Goal: Task Accomplishment & Management: Complete application form

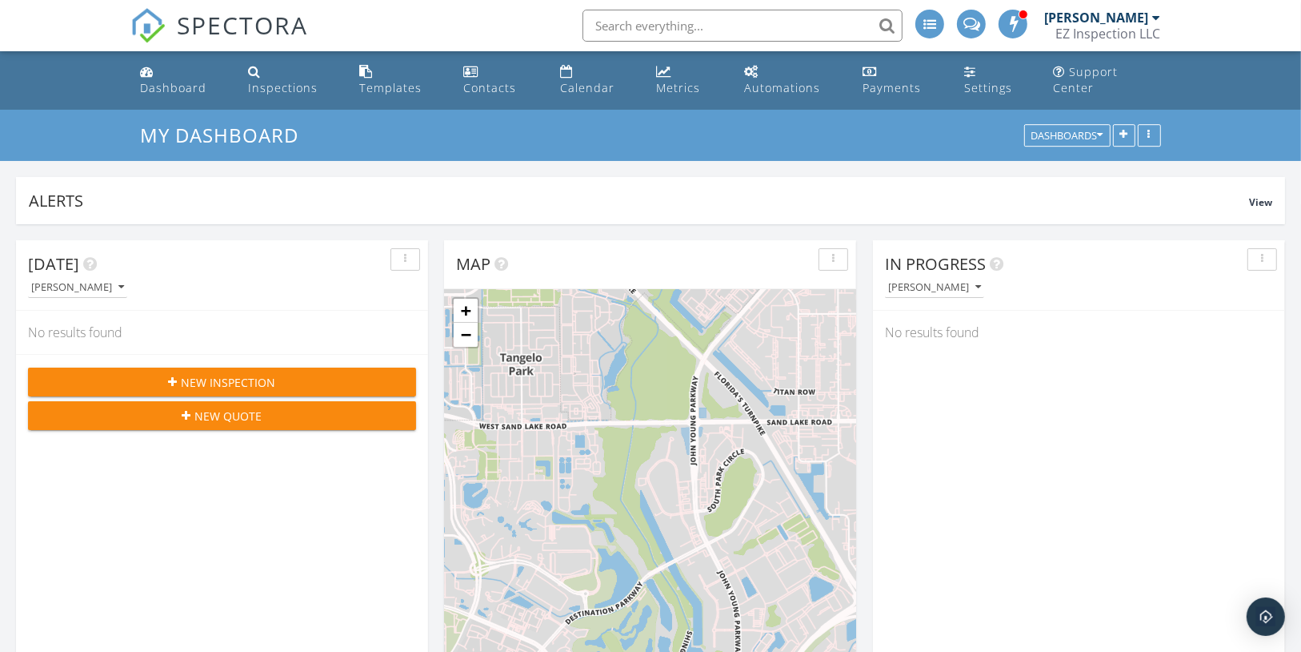
scroll to position [2196, 1321]
click at [597, 80] on div "Calendar" at bounding box center [587, 87] width 54 height 15
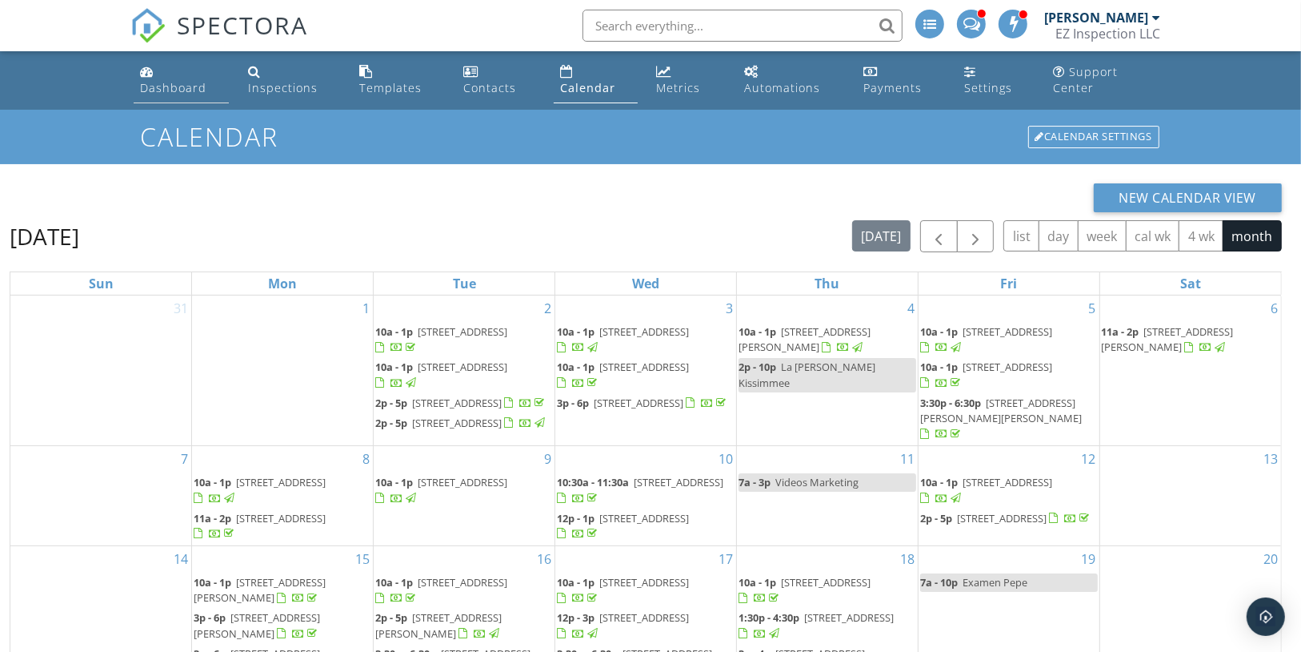
click at [198, 80] on div "Dashboard" at bounding box center [173, 87] width 66 height 15
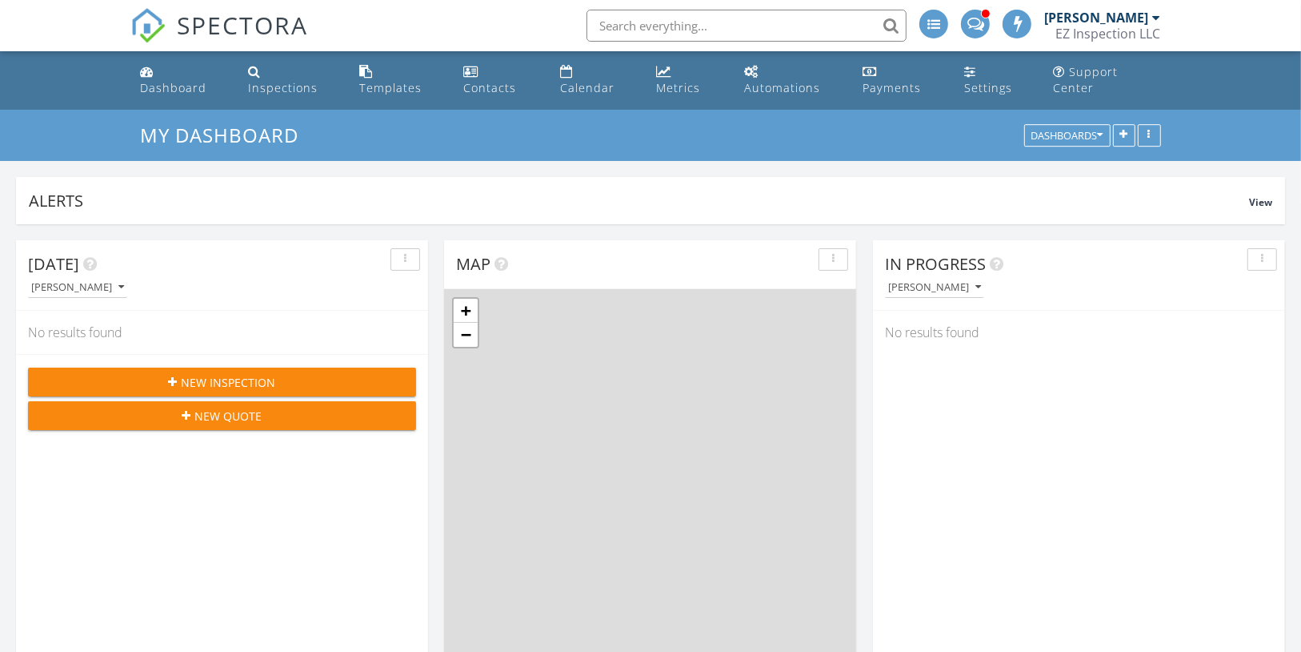
scroll to position [8, 7]
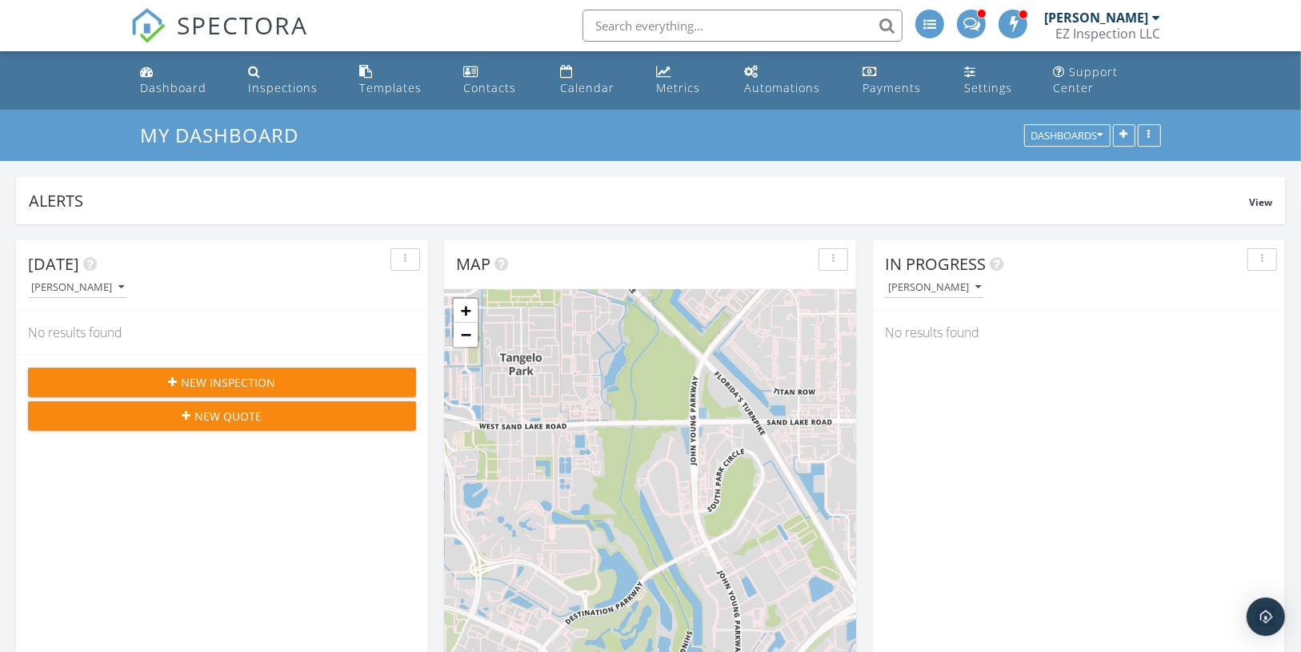
click at [264, 374] on span "New Inspection" at bounding box center [229, 382] width 94 height 17
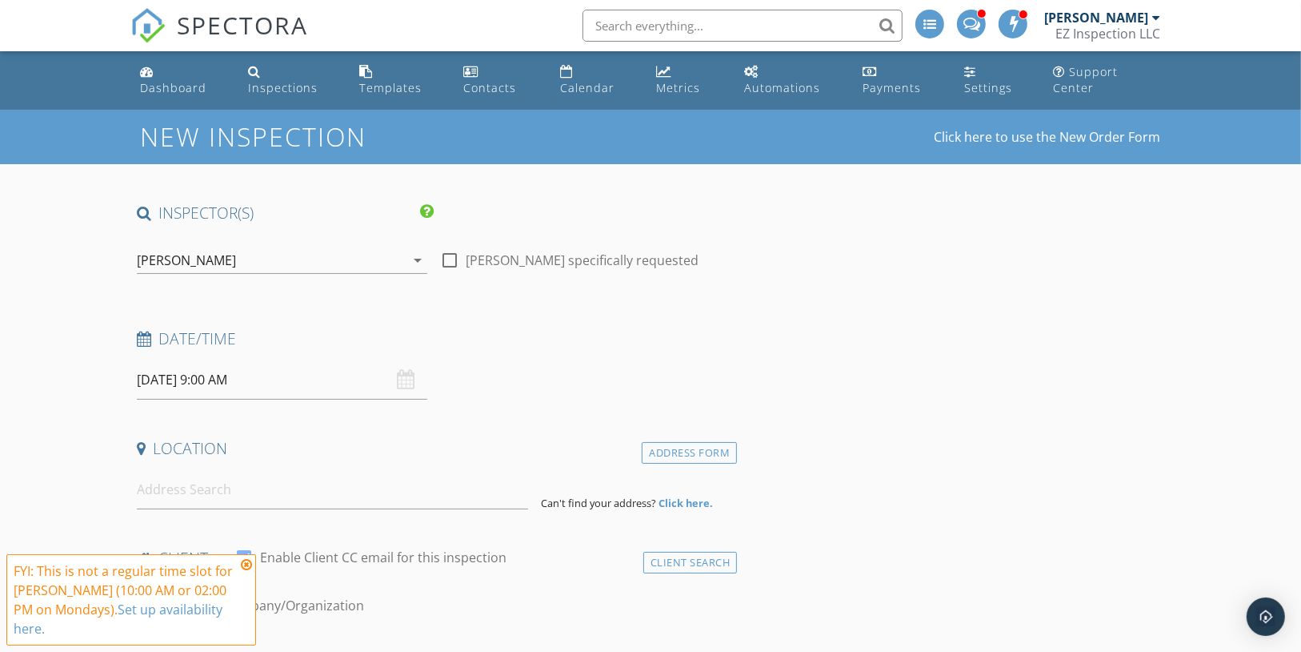
click at [350, 247] on div "[PERSON_NAME]" at bounding box center [271, 260] width 268 height 26
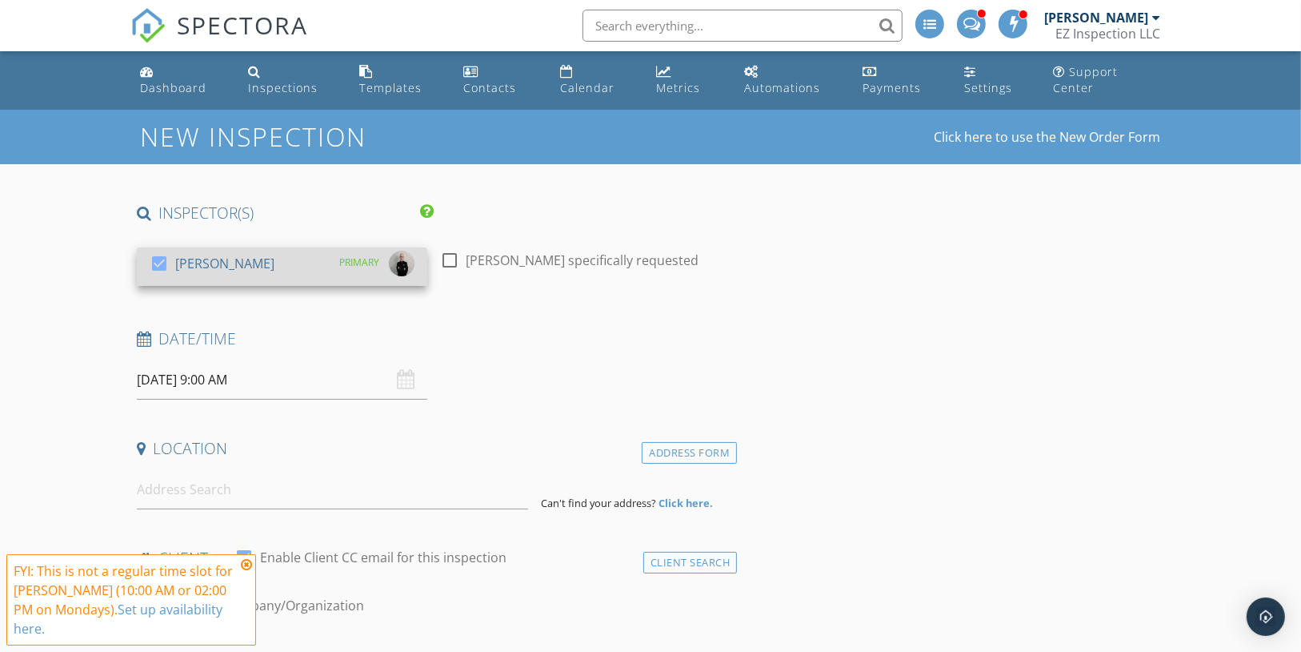
click at [158, 251] on div at bounding box center [159, 263] width 27 height 27
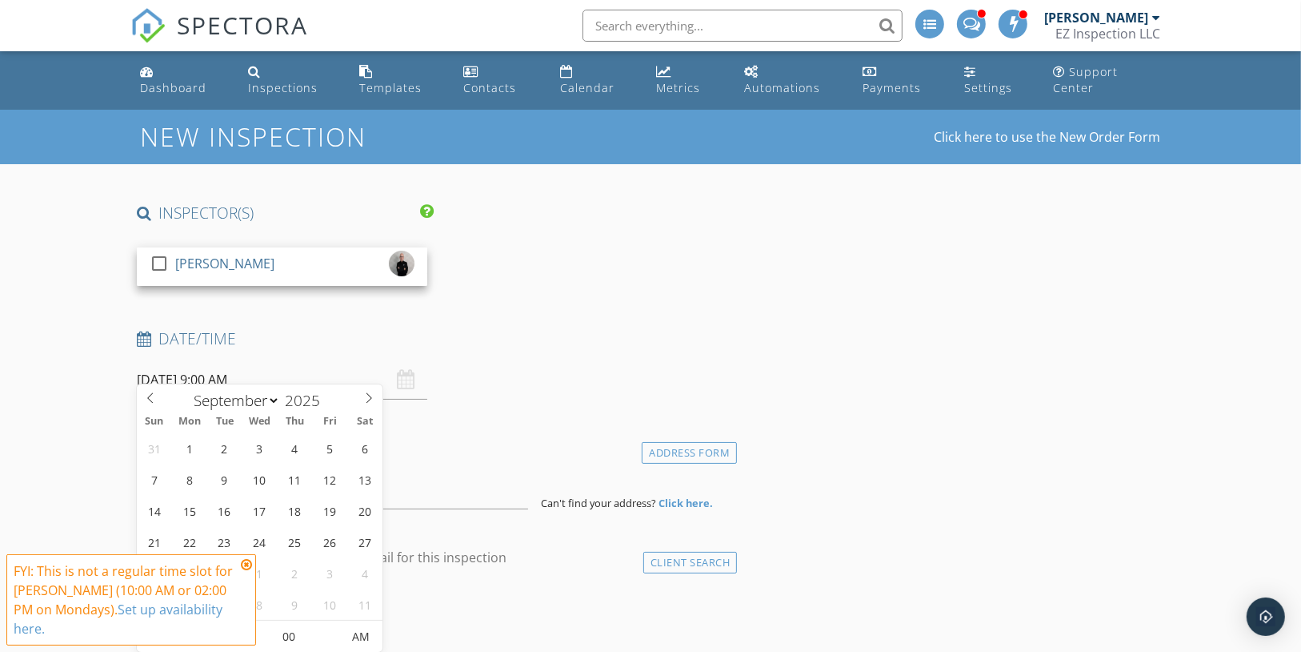
click at [237, 371] on input "09/29/2025 9:00 AM" at bounding box center [282, 379] width 291 height 39
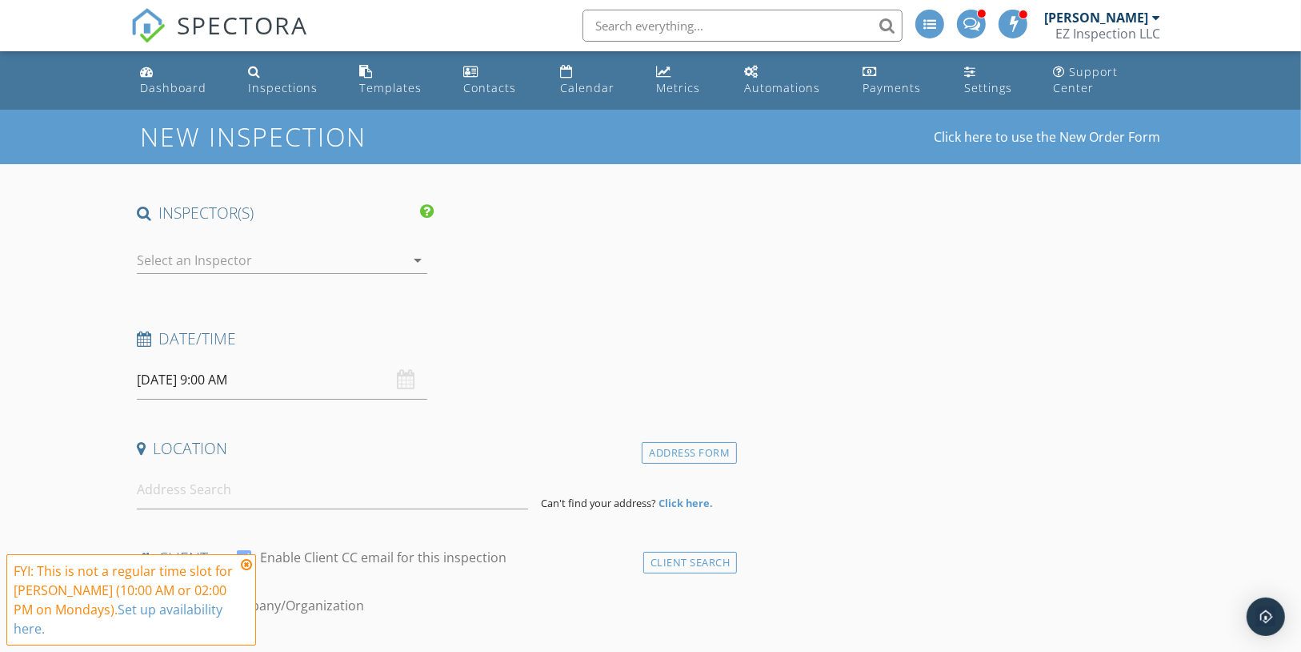
click at [247, 562] on icon at bounding box center [246, 564] width 11 height 13
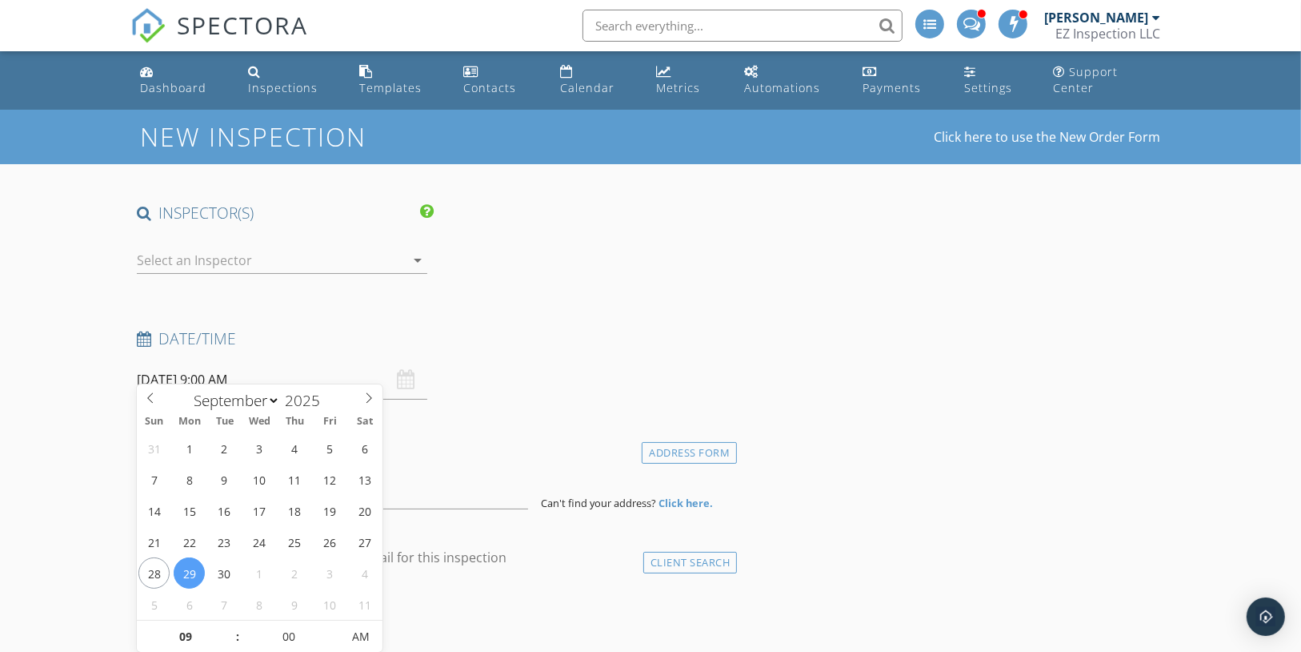
click at [231, 360] on input "09/29/2025 9:00 AM" at bounding box center [282, 379] width 291 height 39
type input "10"
type input "[DATE] 10:00 AM"
click at [227, 628] on span at bounding box center [229, 628] width 11 height 16
click at [441, 470] on input at bounding box center [333, 489] width 392 height 39
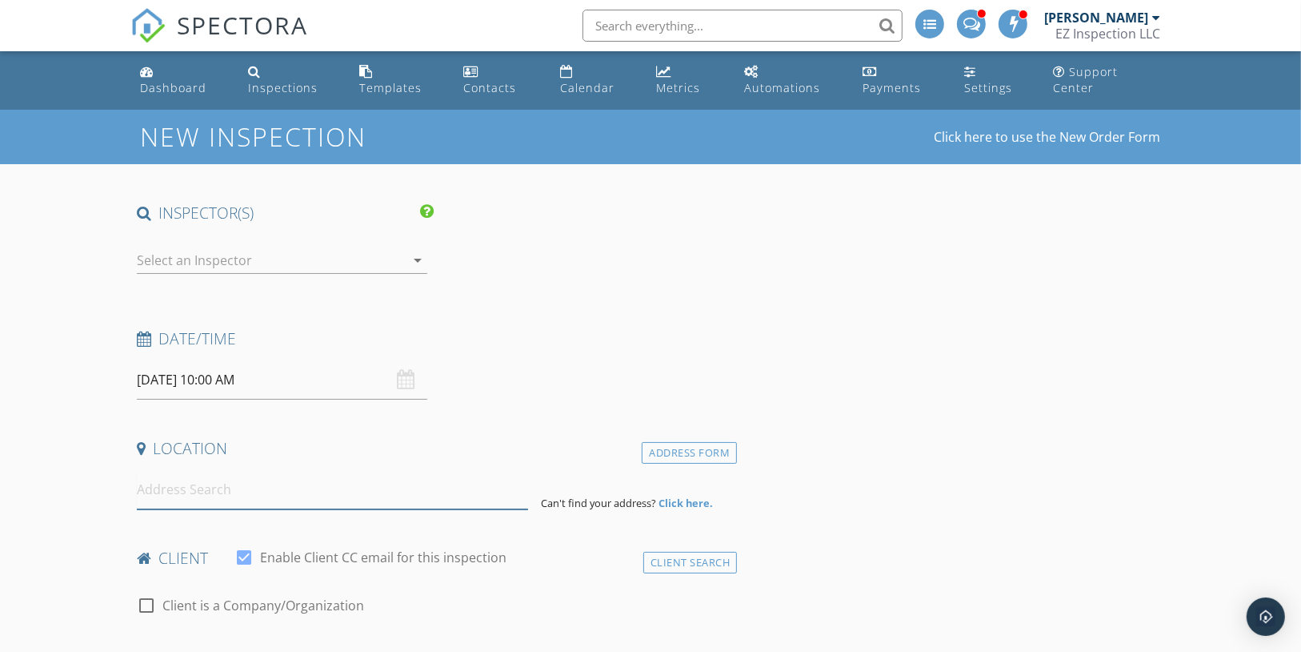
paste input "2509 Relaxing Ln, Kissimmee, FL 34744"
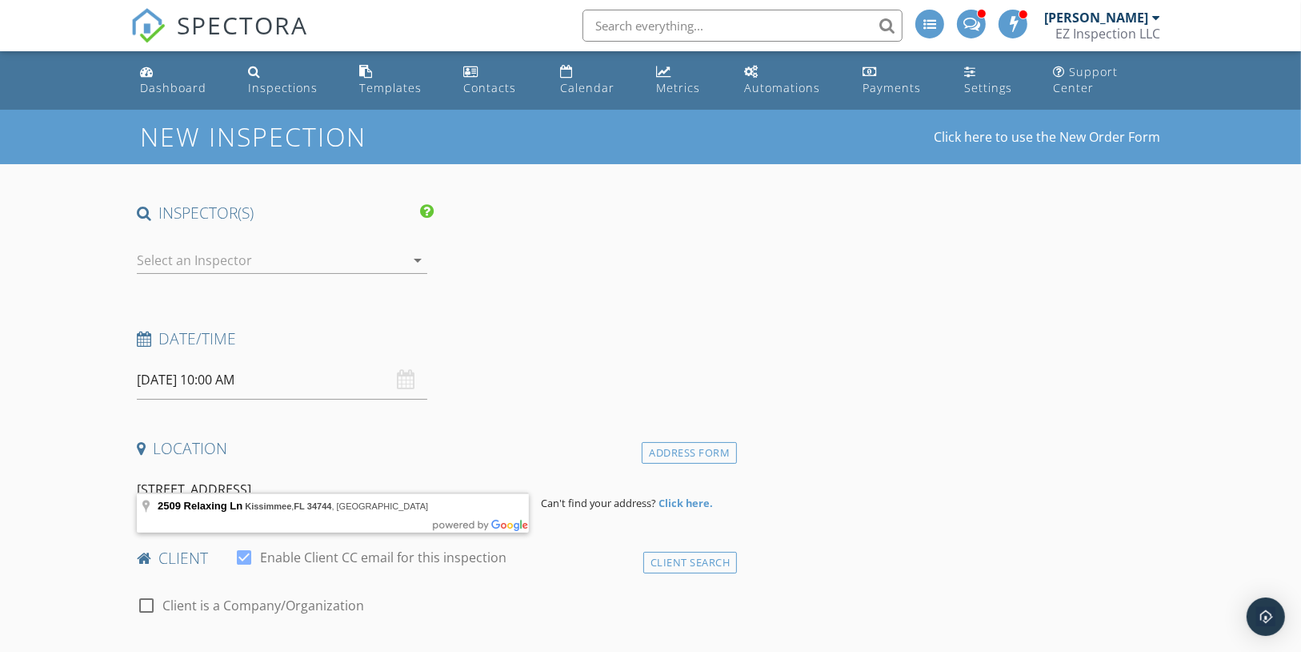
type input "2509 Relaxing Ln, Kissimmee, FL 34744, USA"
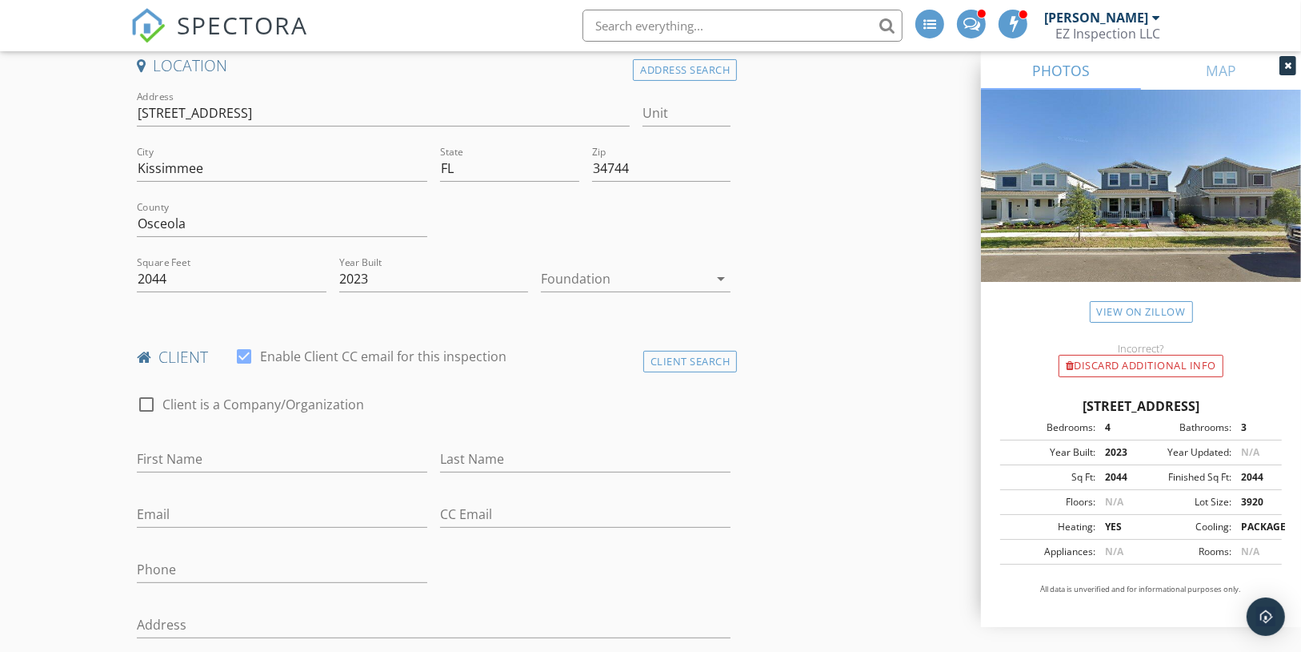
scroll to position [383, 0]
click at [612, 265] on div at bounding box center [624, 278] width 167 height 26
click at [0, 0] on div "Slab" at bounding box center [0, 0] width 0 height 0
click at [694, 350] on div "Client Search" at bounding box center [691, 361] width 94 height 22
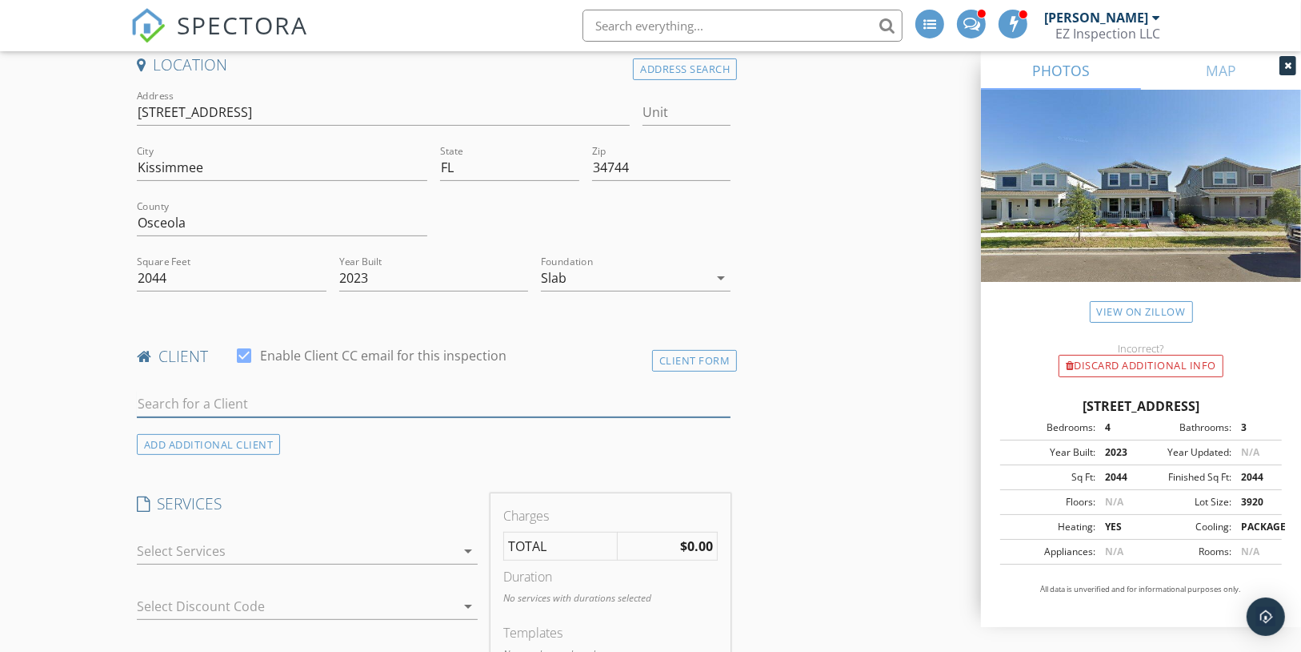
click at [368, 391] on input "text" at bounding box center [434, 404] width 595 height 26
paste input "Cintron2003@yahoo.com"
type input "Cintron2003@yahoo.com"
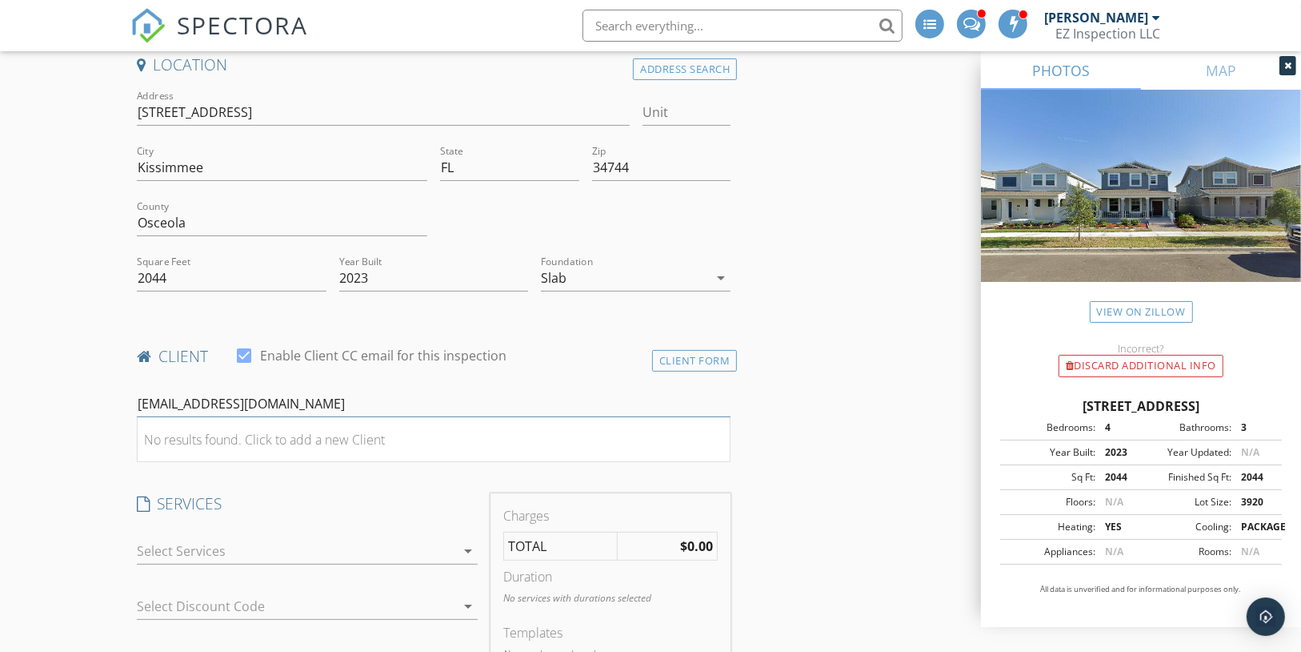
drag, startPoint x: 347, startPoint y: 394, endPoint x: 79, endPoint y: 387, distance: 268.2
click at [688, 350] on div "Client Form" at bounding box center [695, 361] width 86 height 22
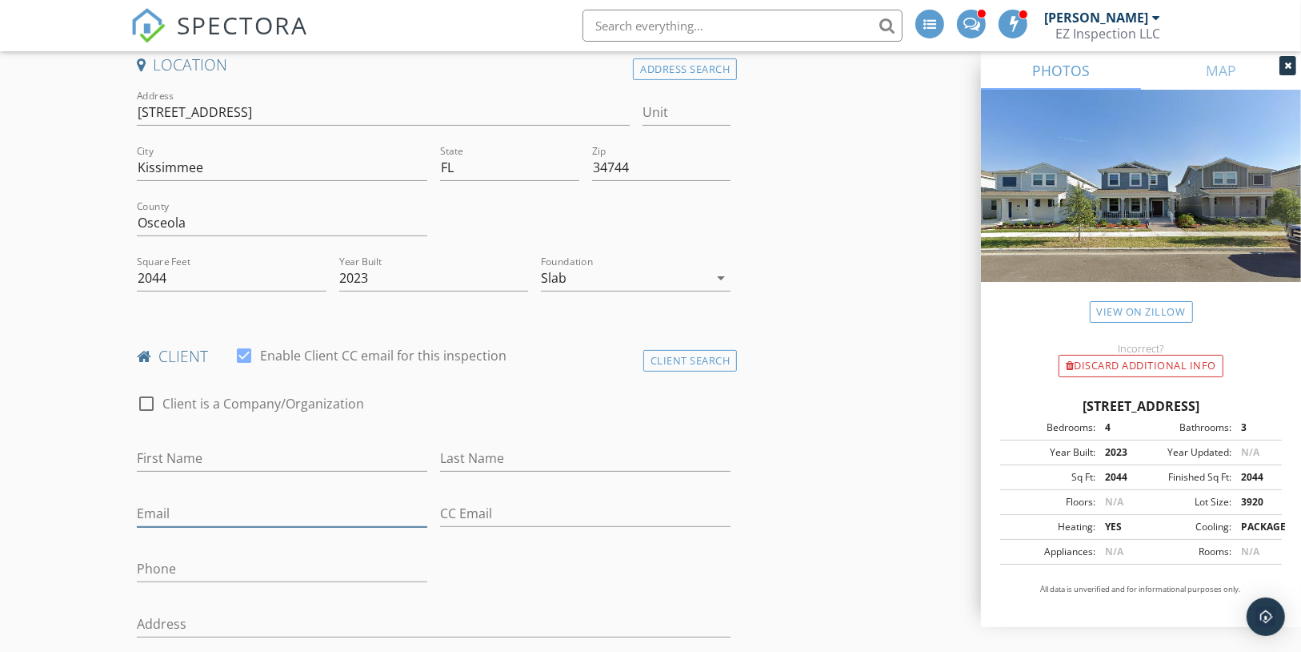
click at [174, 500] on input "Email" at bounding box center [282, 513] width 291 height 26
paste input "Cintron2003@yahoo.com"
type input "Cintron2003@yahoo.com"
click at [196, 445] on input "First Name" at bounding box center [282, 458] width 291 height 26
paste input "[PERSON_NAME]"
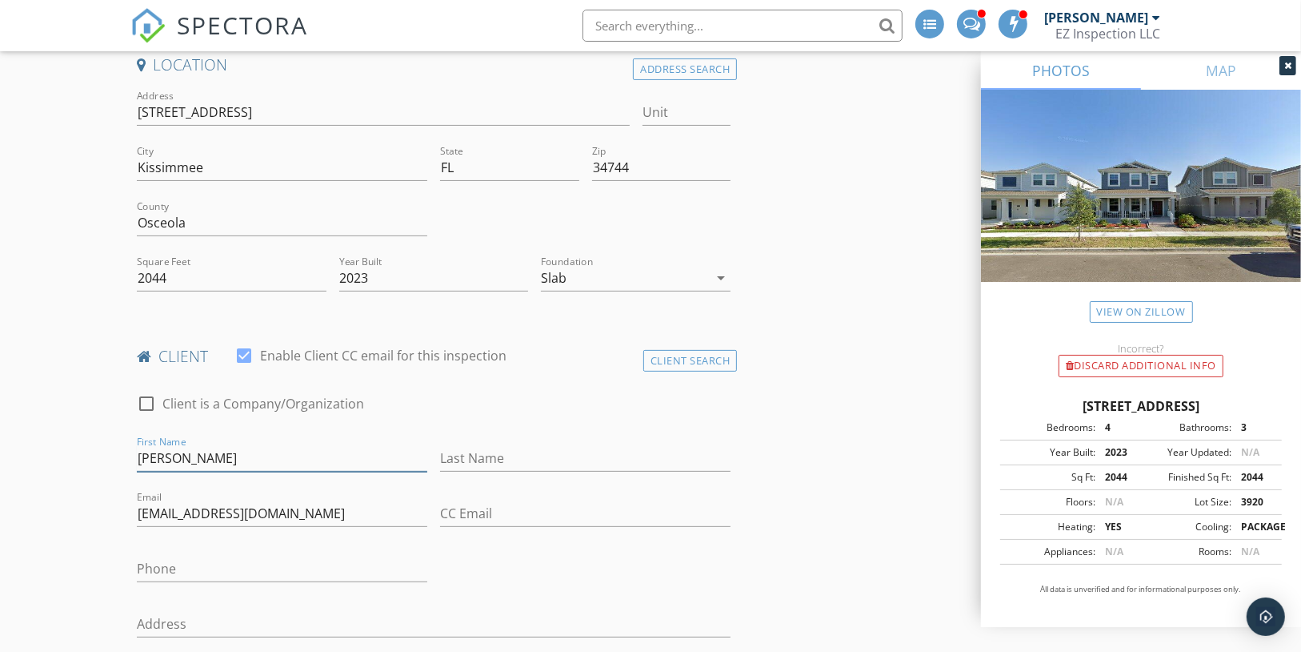
type input "[PERSON_NAME]"
click at [529, 445] on input "Last Name" at bounding box center [585, 458] width 291 height 26
paste input "Irene Citron"
type input "Citron"
drag, startPoint x: 167, startPoint y: 437, endPoint x: 267, endPoint y: 430, distance: 100.3
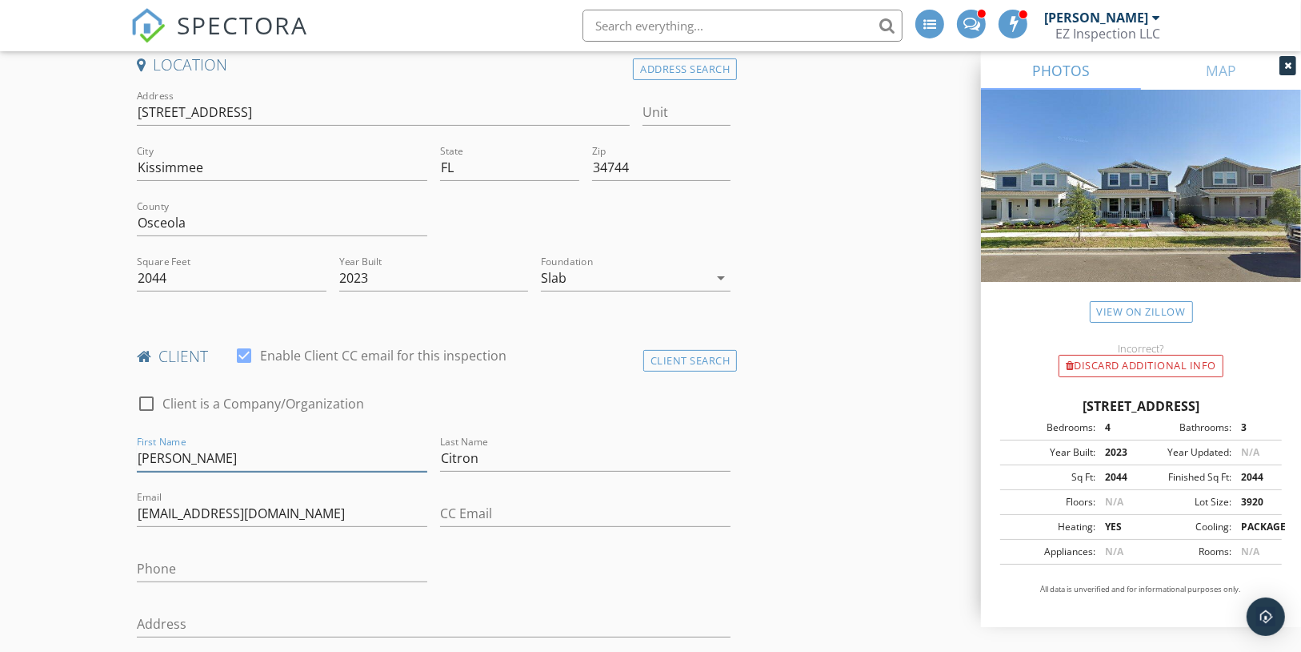
click at [267, 445] on input "Irene Citron" at bounding box center [282, 458] width 291 height 26
type input "Irene"
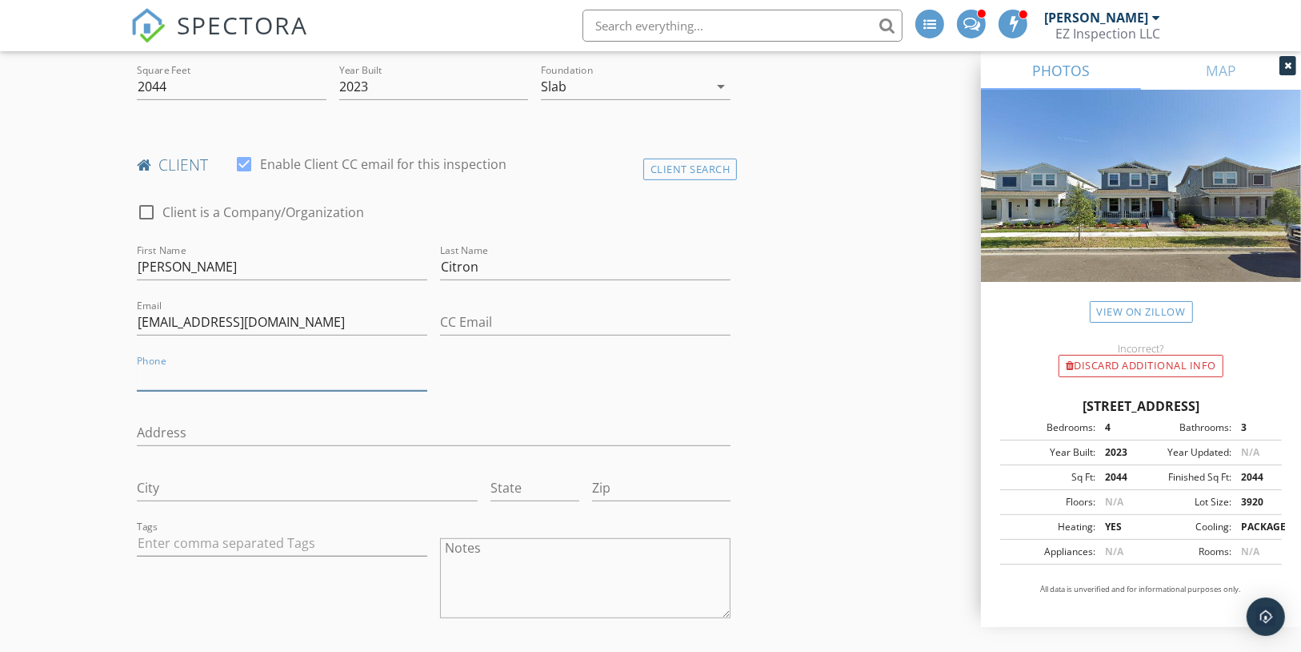
click at [158, 364] on input "Phone" at bounding box center [282, 377] width 291 height 26
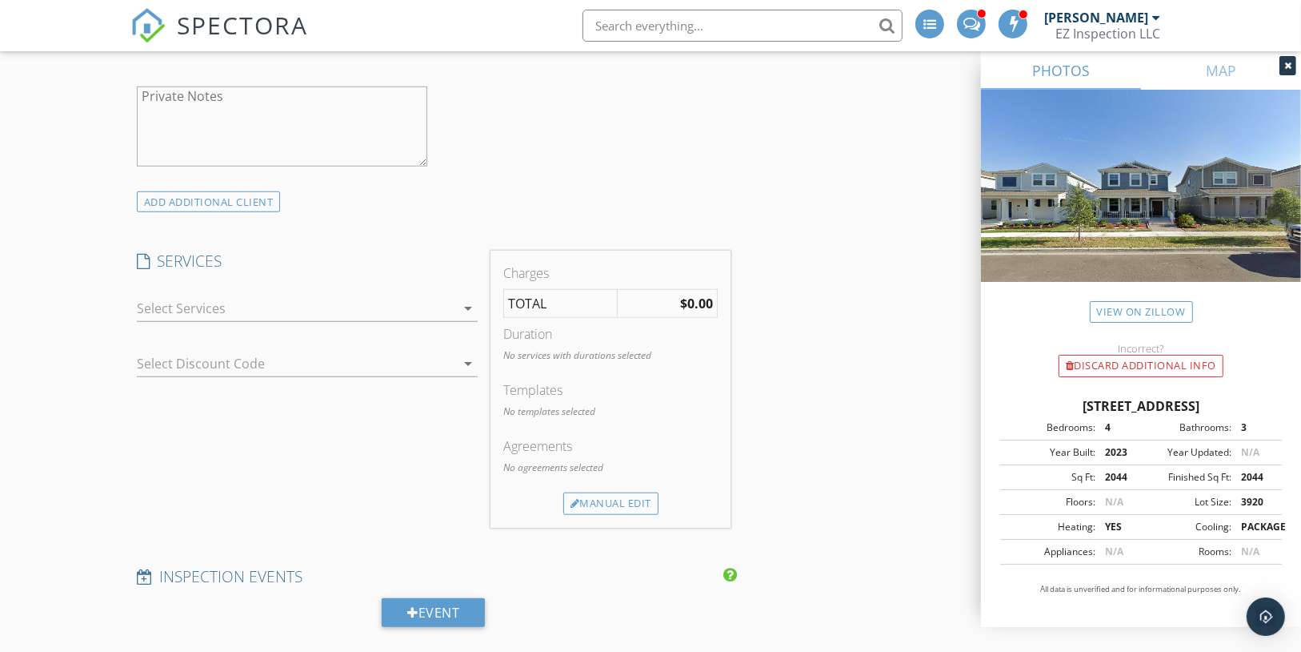
click at [315, 297] on div at bounding box center [296, 308] width 319 height 26
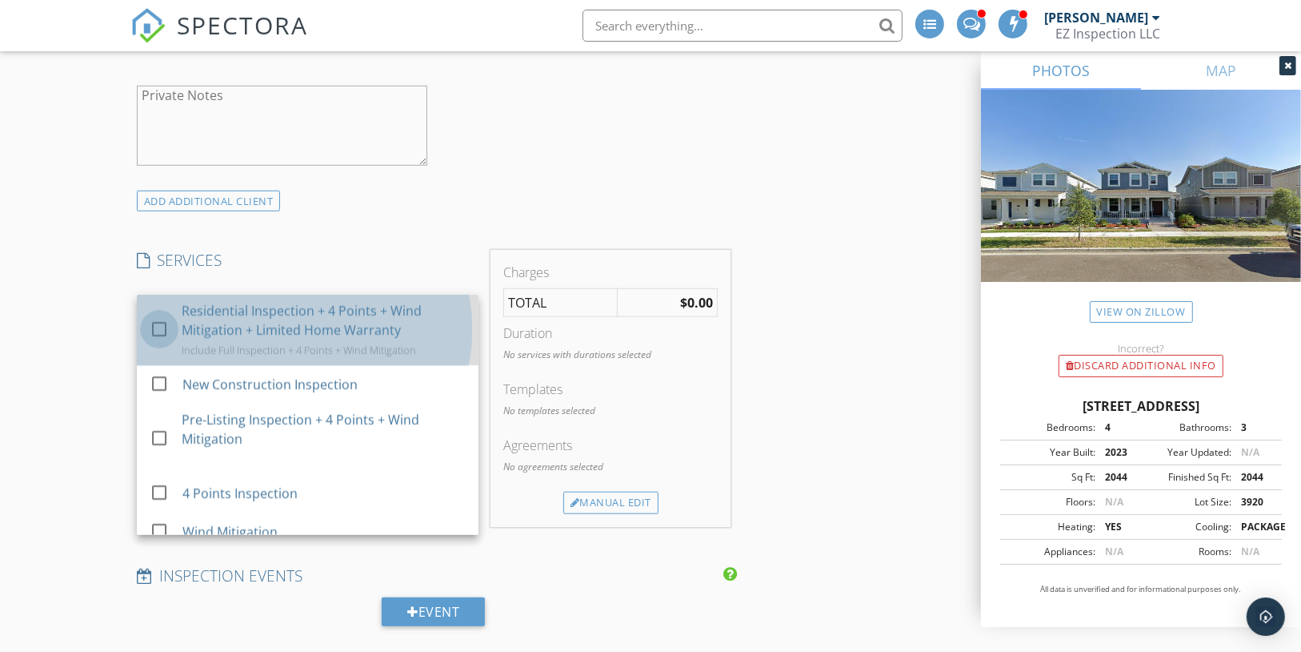
click at [162, 315] on div at bounding box center [159, 328] width 27 height 27
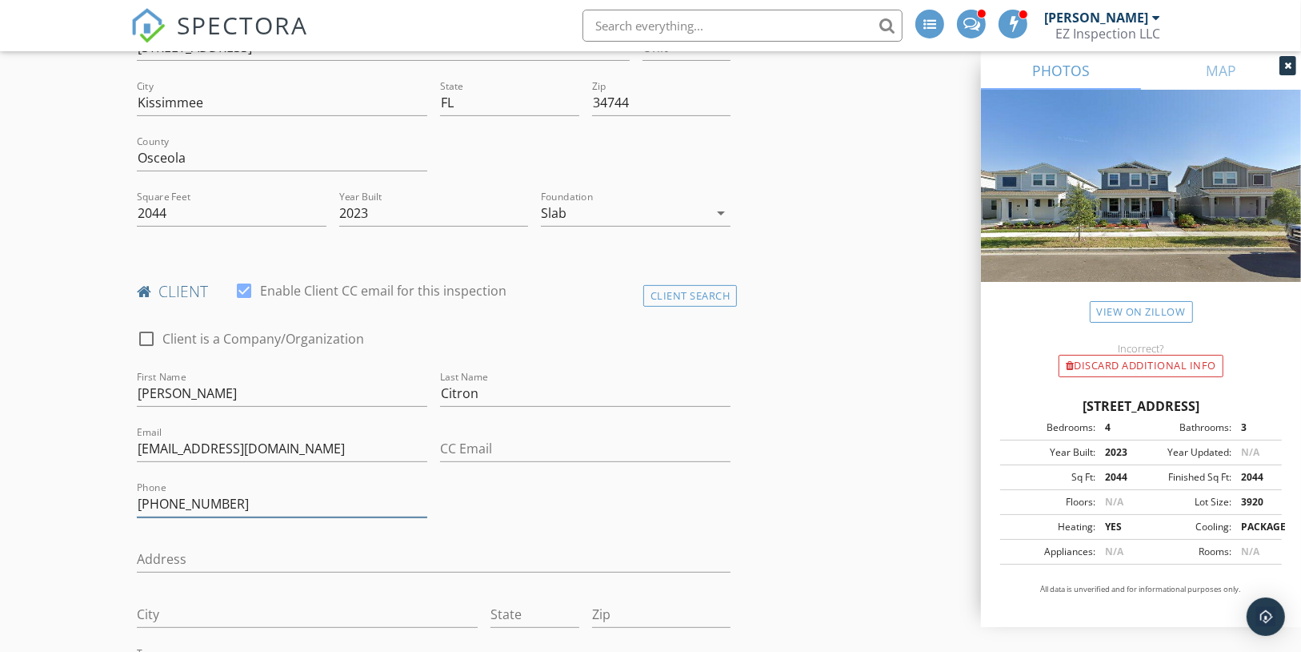
scroll to position [448, 0]
drag, startPoint x: 215, startPoint y: 485, endPoint x: 108, endPoint y: 479, distance: 107.4
paste input "[PHONE_NUMBER]"
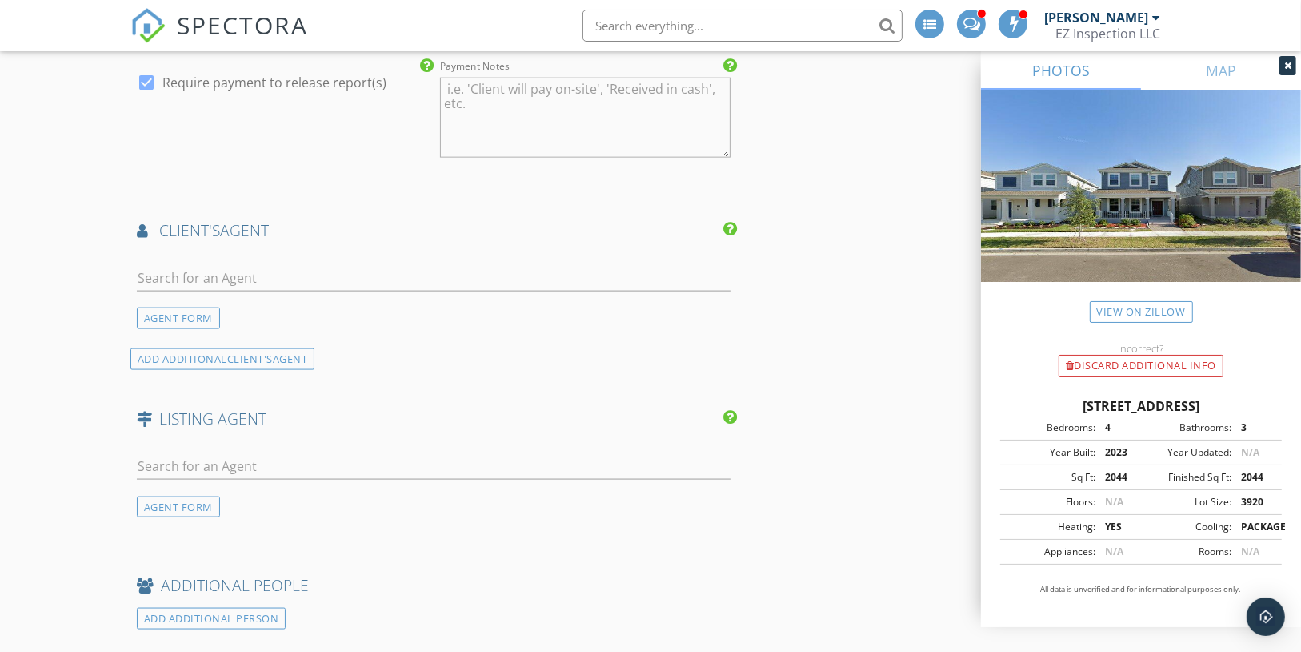
scroll to position [1854, 0]
type input "[PHONE_NUMBER]"
click at [184, 453] on input "text" at bounding box center [434, 466] width 595 height 26
paste input "[EMAIL_ADDRESS][DOMAIN_NAME]"
type input "[EMAIL_ADDRESS][DOMAIN_NAME]"
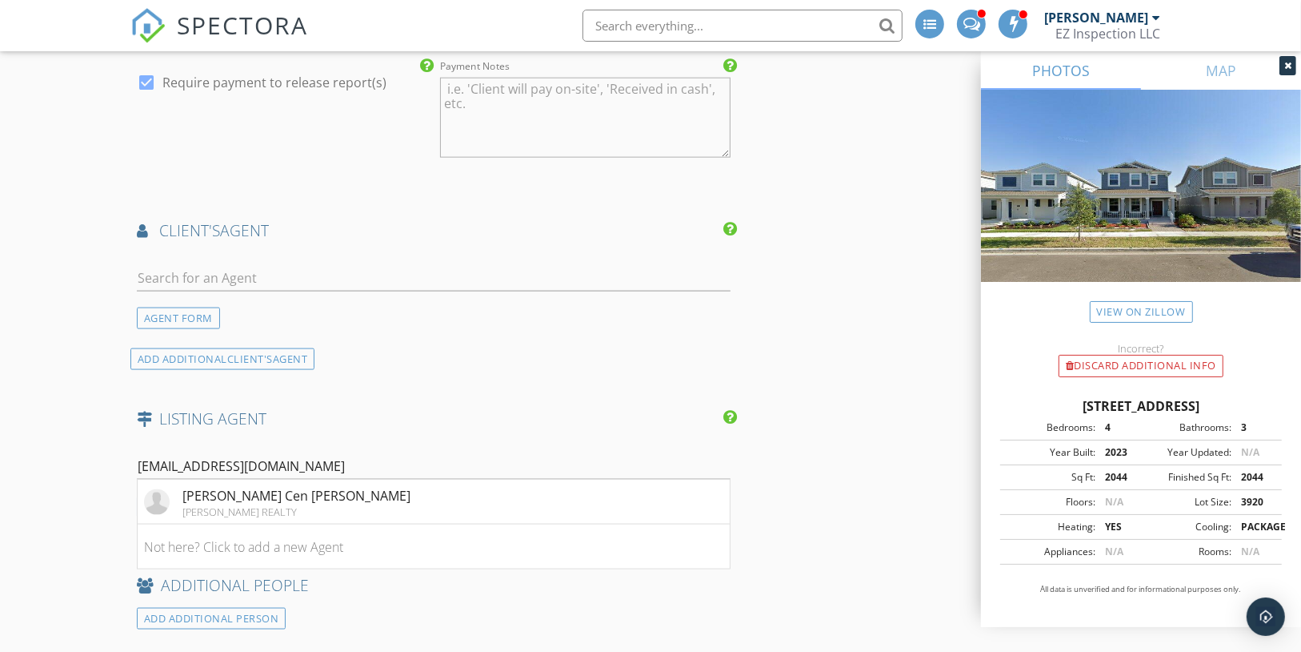
click at [183, 505] on div "[PERSON_NAME] REALTY" at bounding box center [296, 511] width 228 height 13
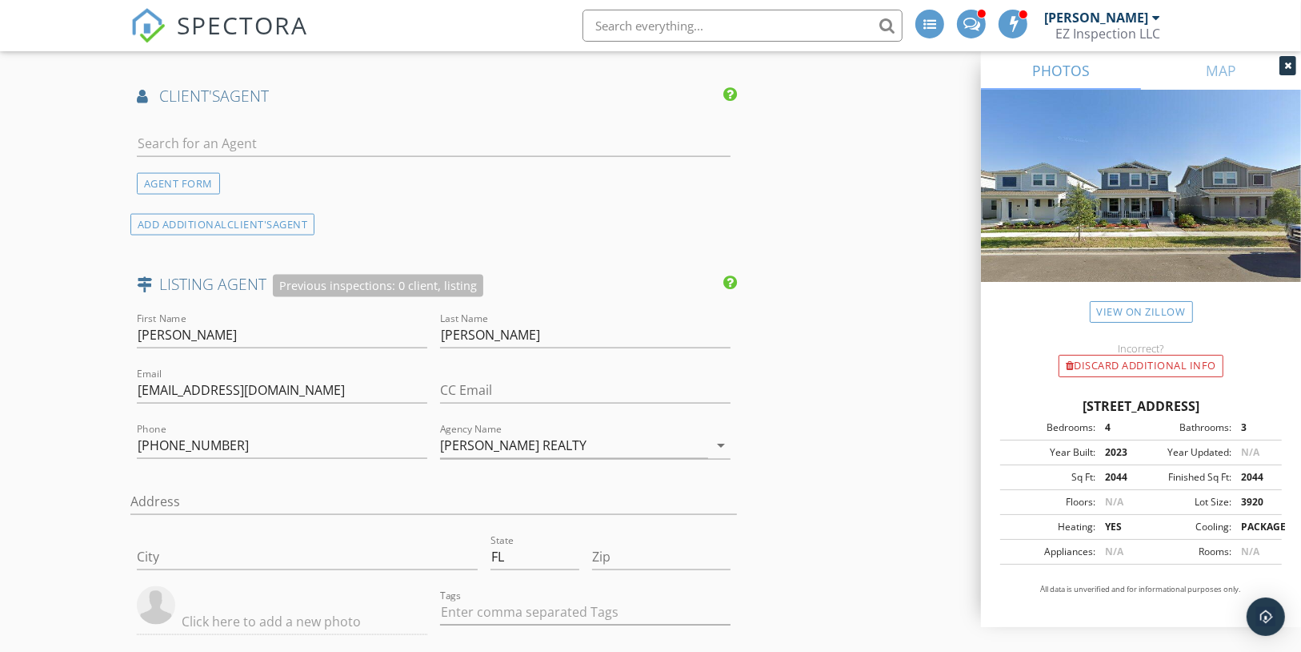
scroll to position [1987, 0]
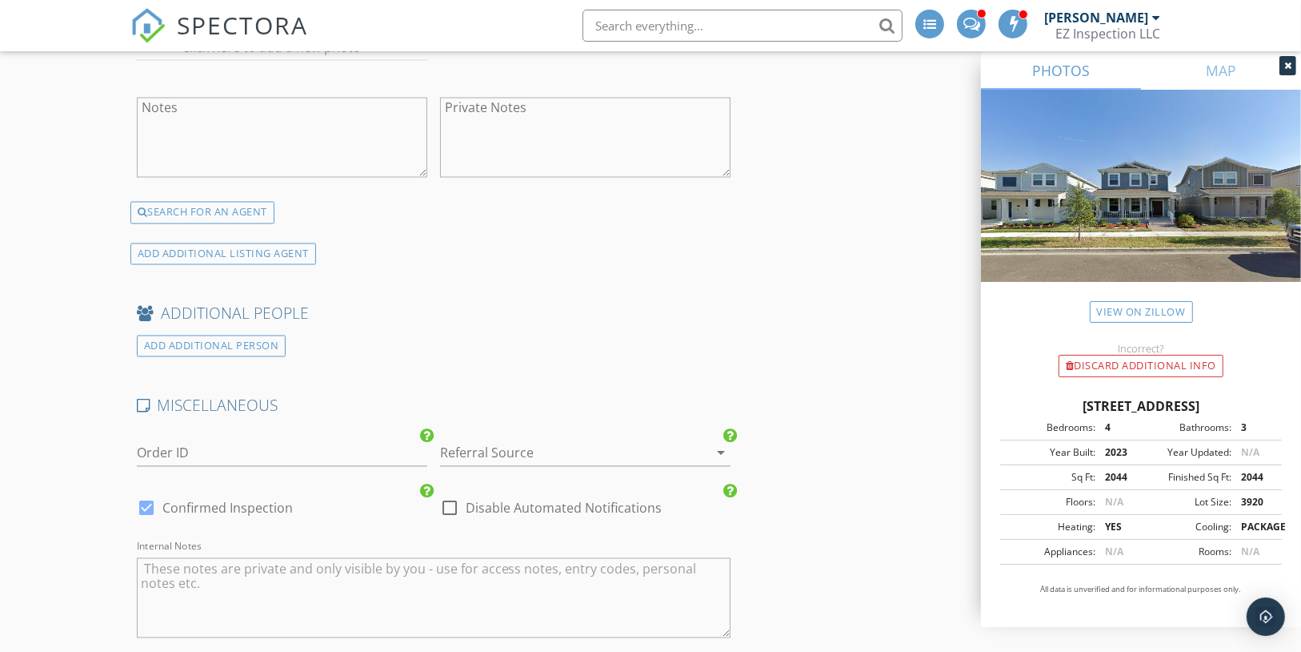
click at [146, 495] on div at bounding box center [146, 508] width 27 height 27
checkbox input "false"
checkbox input "true"
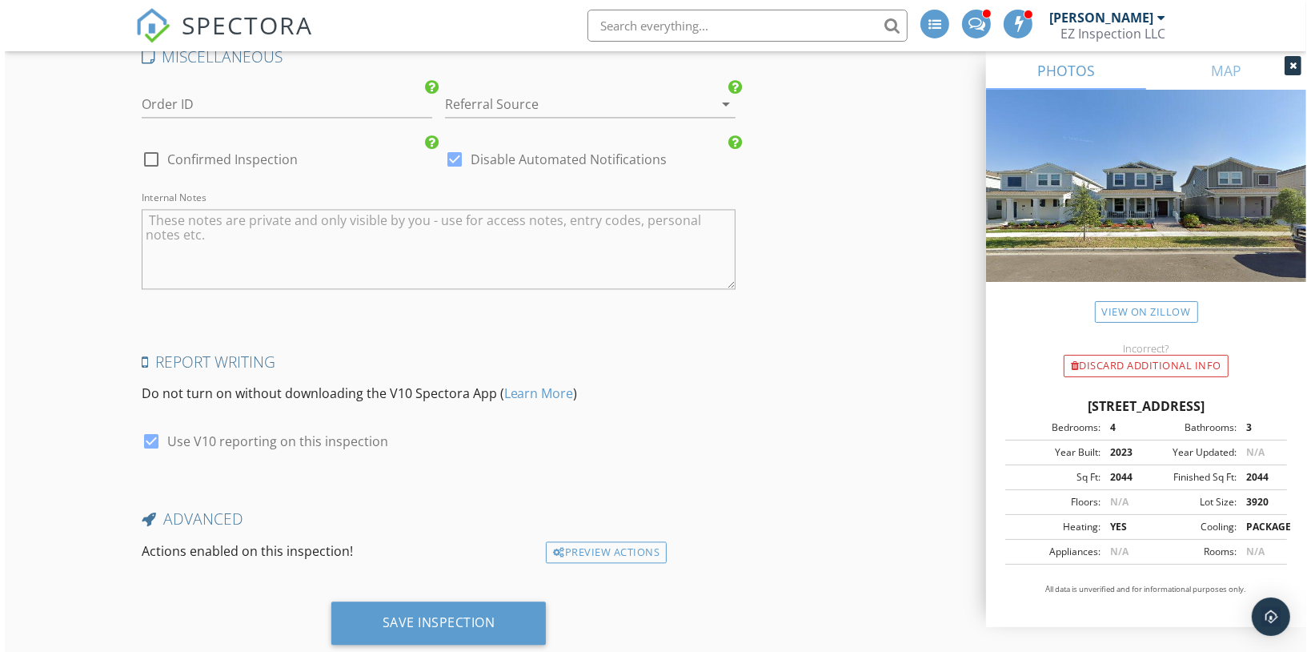
scroll to position [2926, 0]
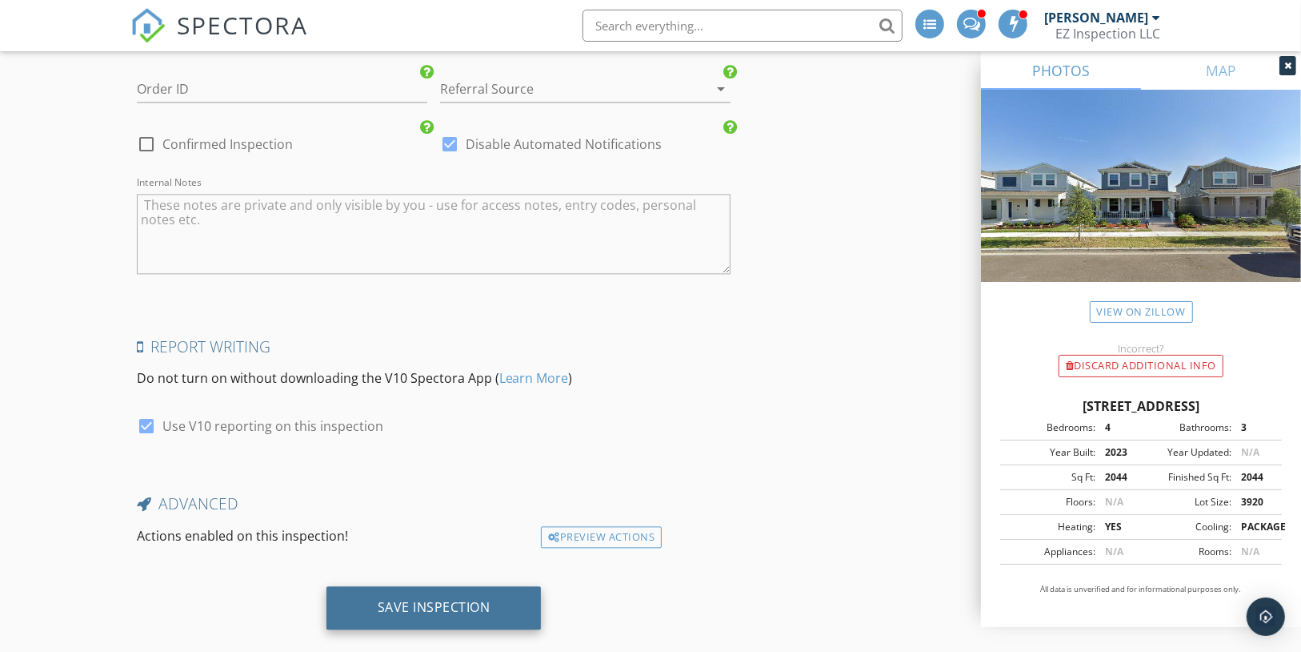
click at [427, 599] on div "Save Inspection" at bounding box center [434, 607] width 113 height 16
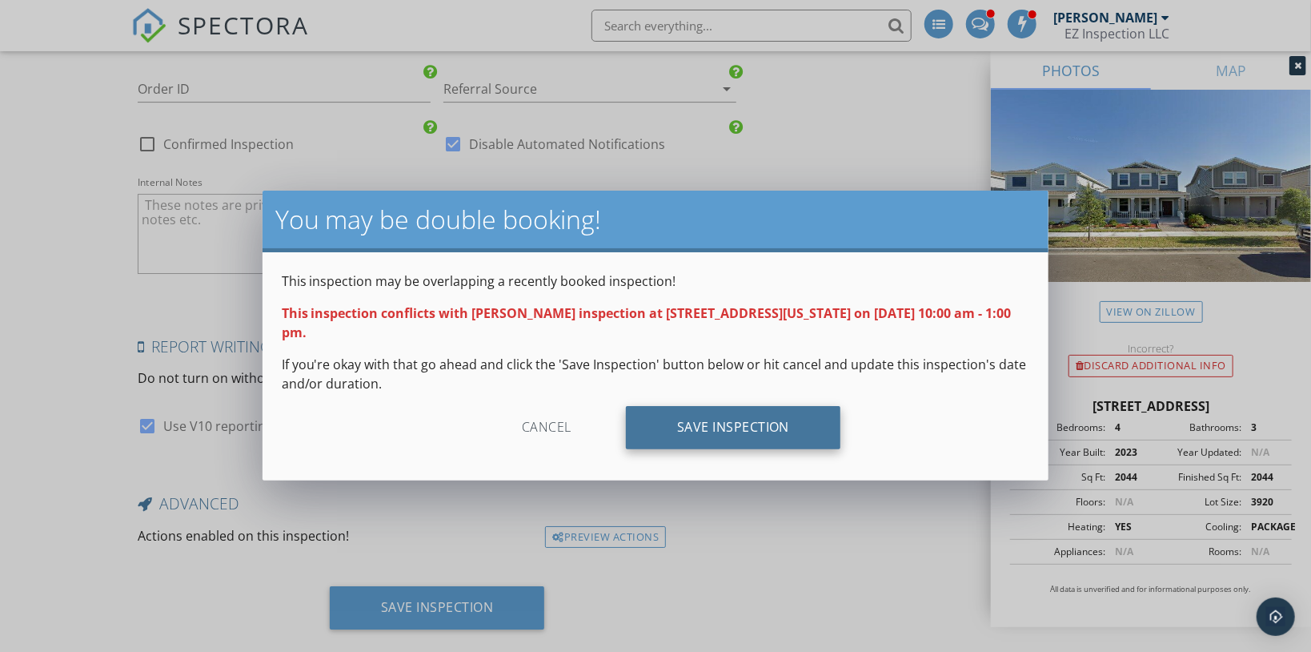
click at [703, 408] on div "Save Inspection" at bounding box center [733, 427] width 215 height 43
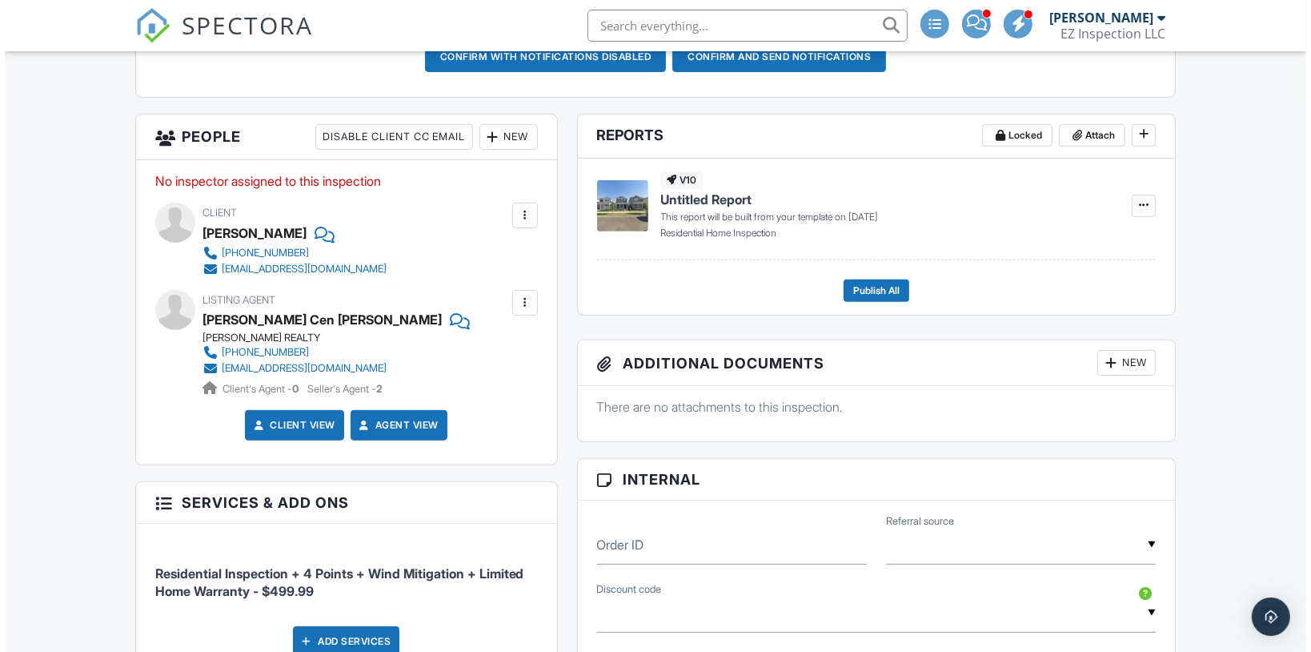
scroll to position [512, 0]
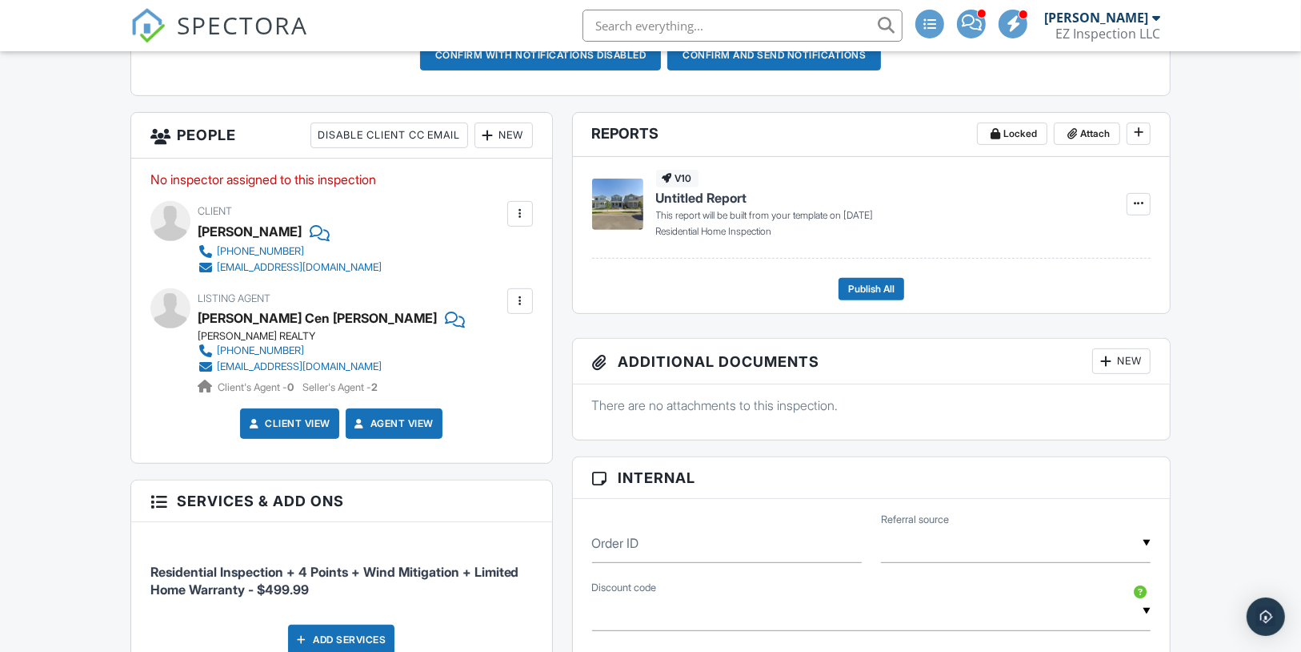
click at [506, 148] on div "New" at bounding box center [504, 135] width 58 height 26
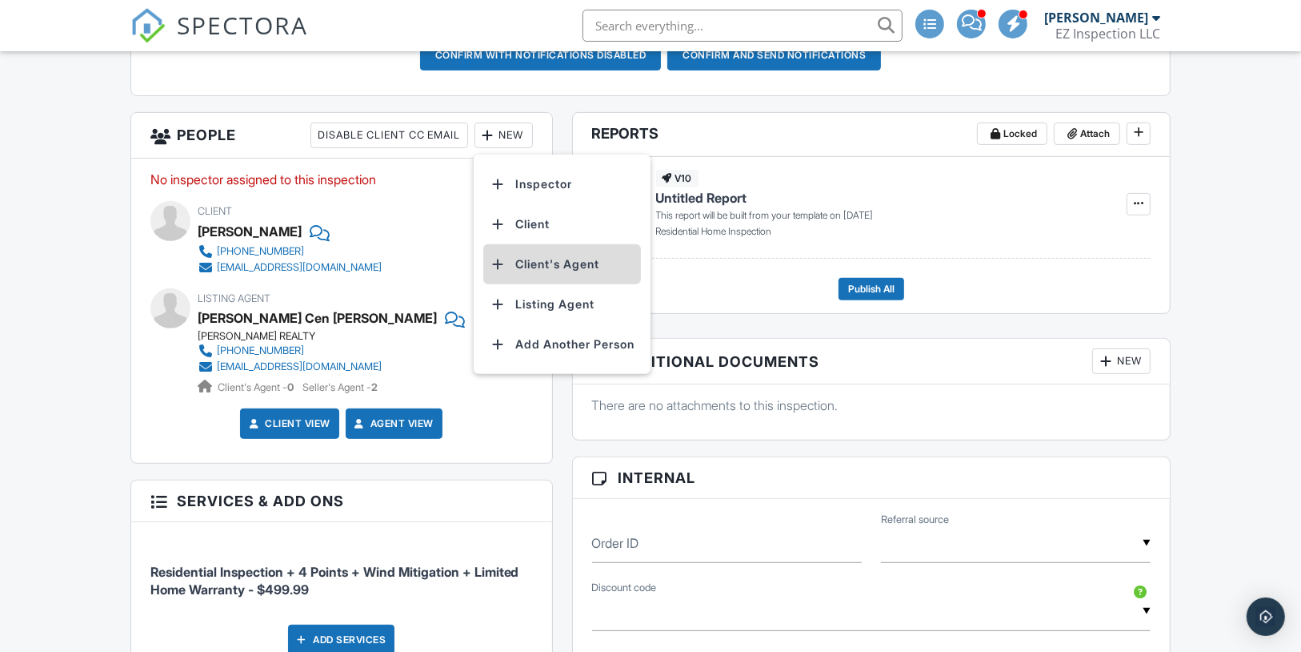
click at [535, 279] on li "Client's Agent" at bounding box center [562, 264] width 158 height 40
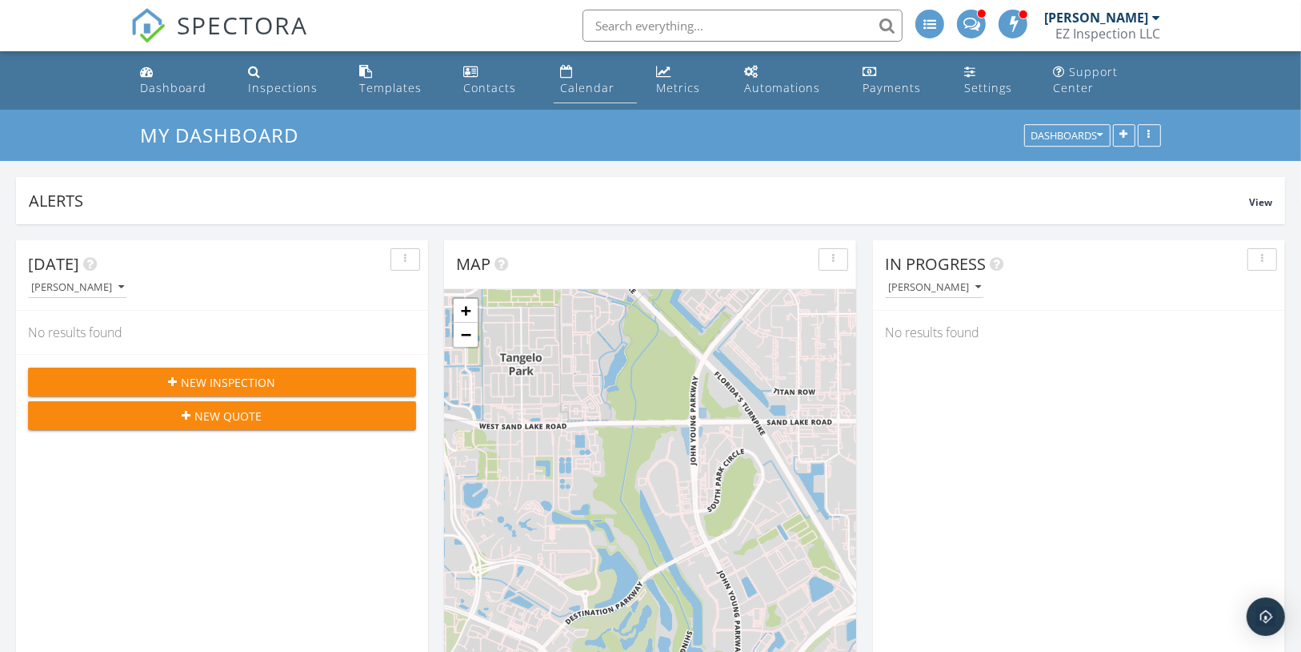
scroll to position [344, 411]
click at [609, 80] on div "Calendar" at bounding box center [587, 87] width 54 height 15
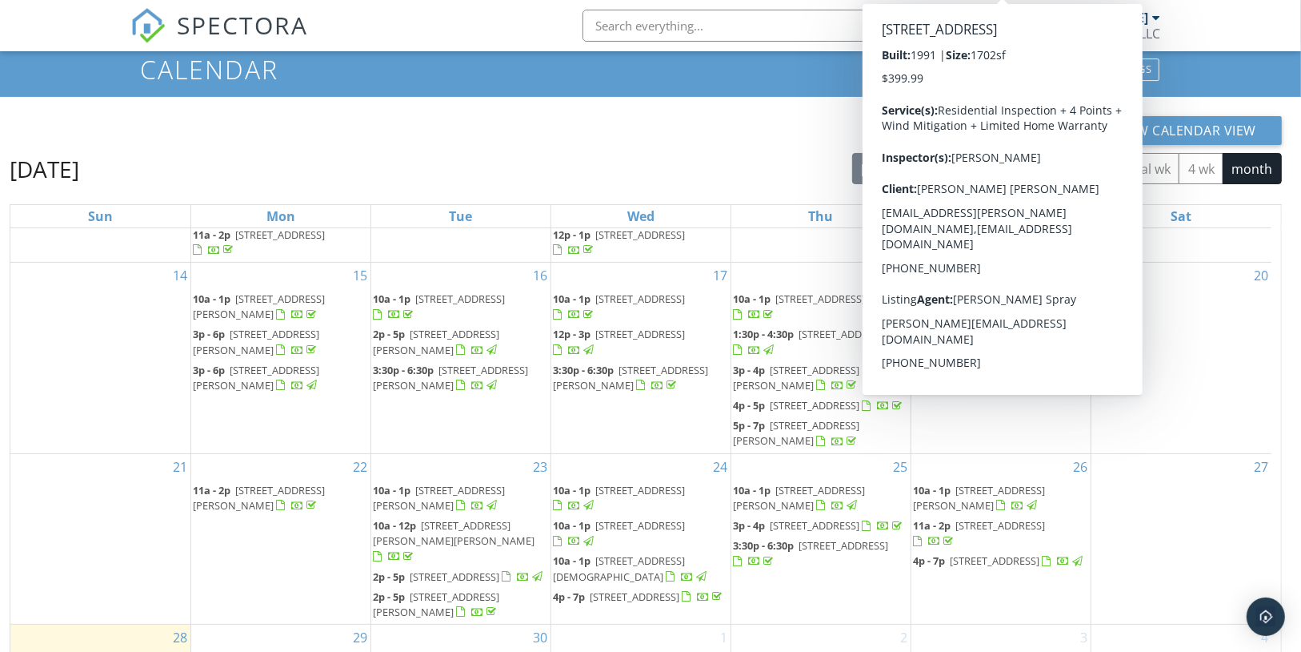
scroll to position [213, 0]
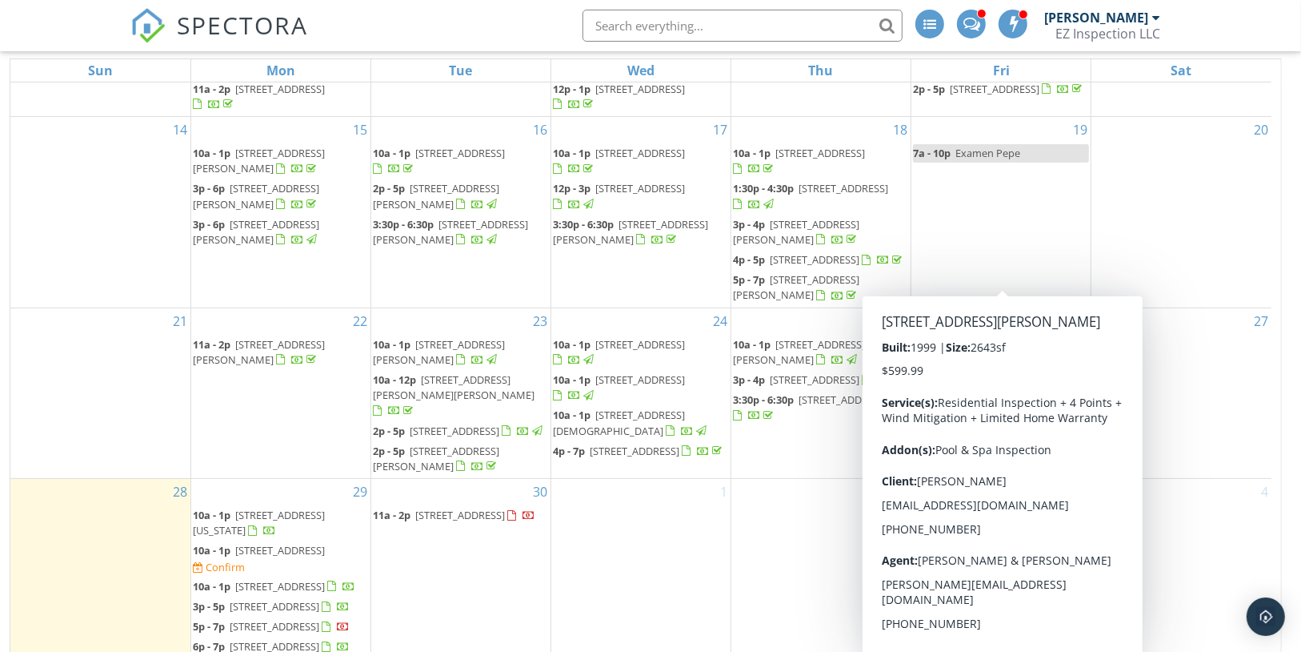
click at [1017, 337] on span "[STREET_ADDRESS][PERSON_NAME]" at bounding box center [979, 352] width 132 height 30
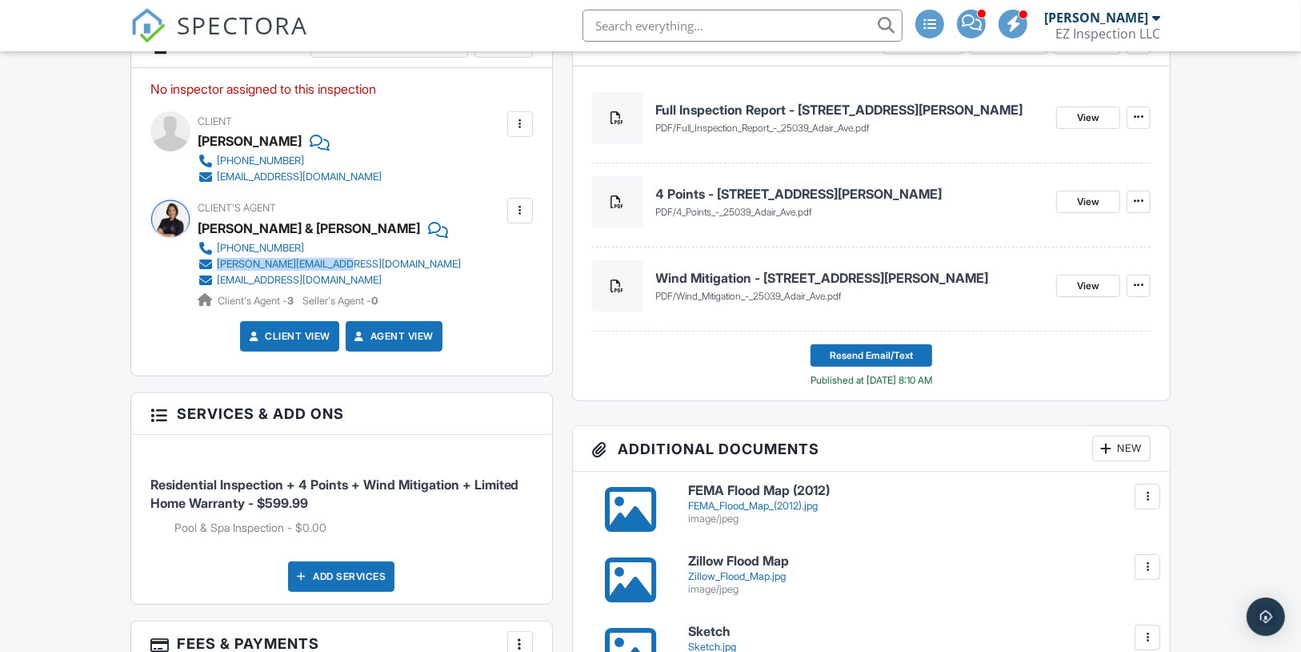
scroll to position [463, 0]
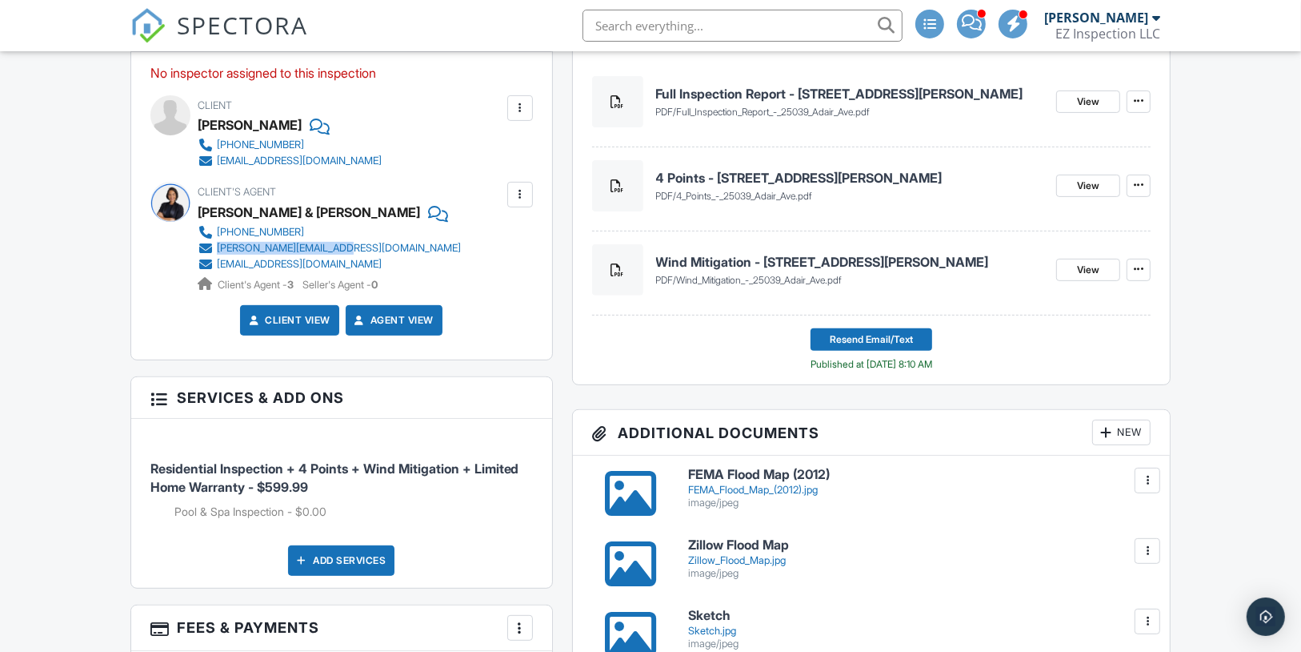
drag, startPoint x: 337, startPoint y: 272, endPoint x: 513, endPoint y: 256, distance: 176.8
click at [215, 266] on div "Client's Agent Jennifer & Melissa Rodriguez (929) 231-2857 jr@jrrealproperties.…" at bounding box center [368, 237] width 340 height 110
copy div "[PERSON_NAME][EMAIL_ADDRESS][DOMAIN_NAME]"
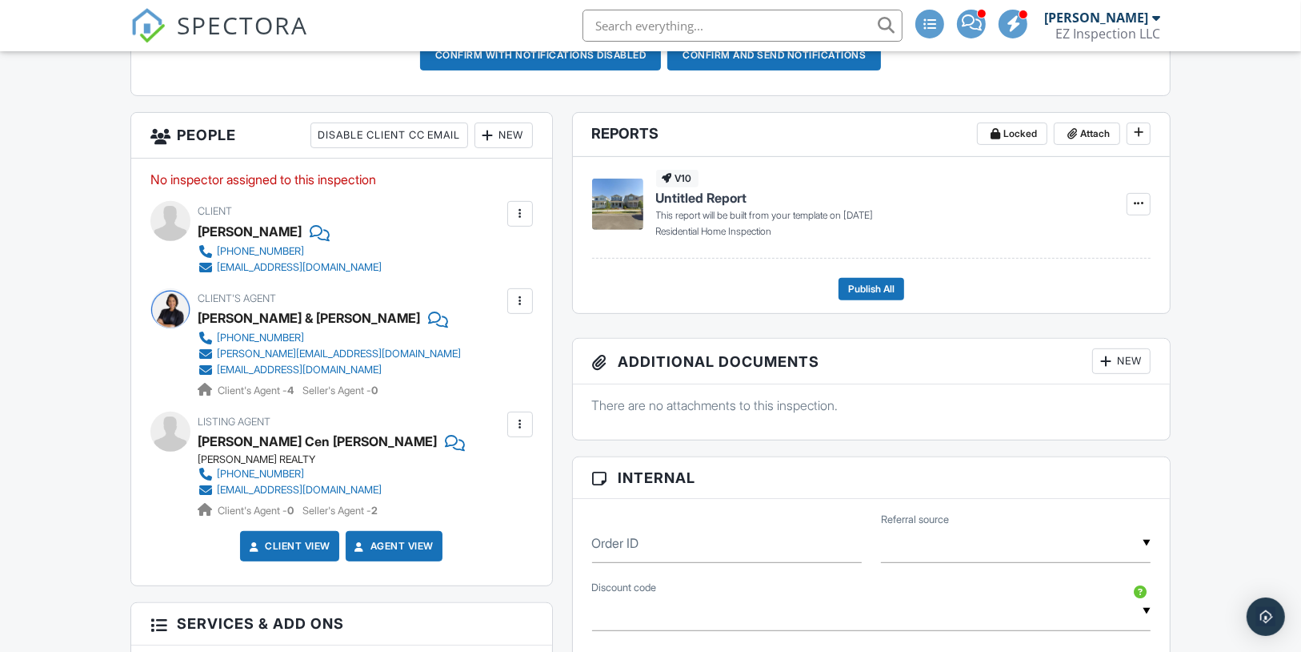
click at [303, 554] on link "Client View" at bounding box center [288, 546] width 85 height 16
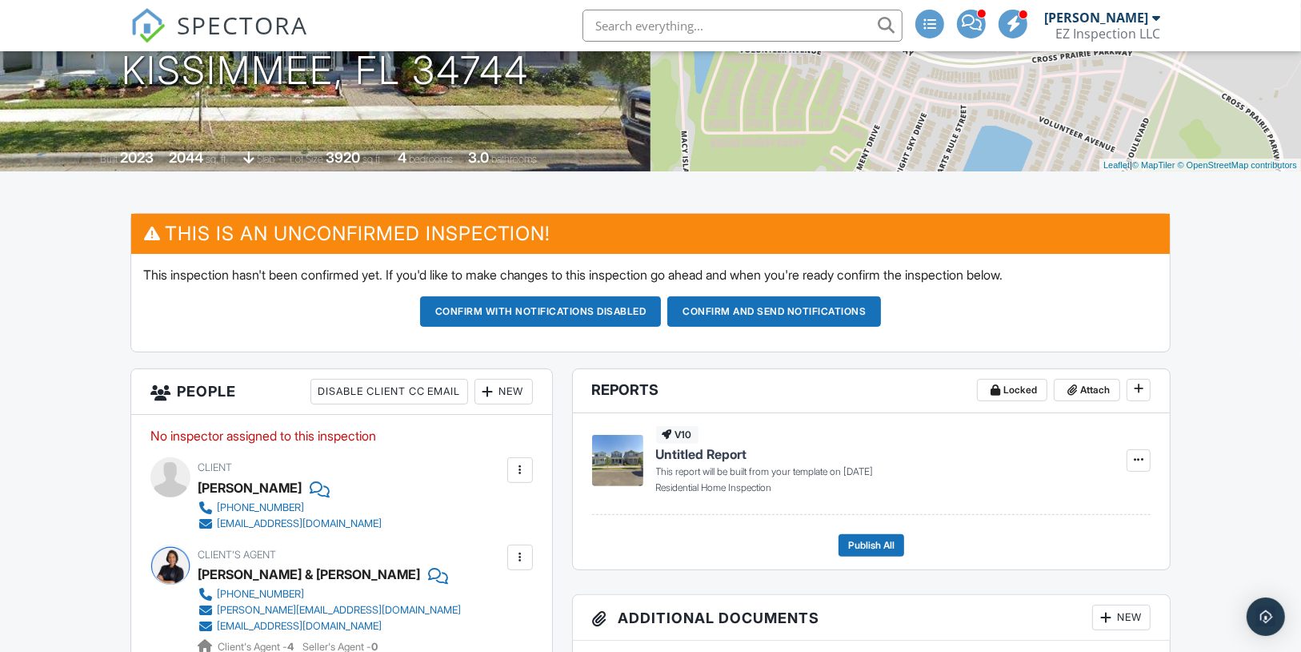
scroll to position [256, 0]
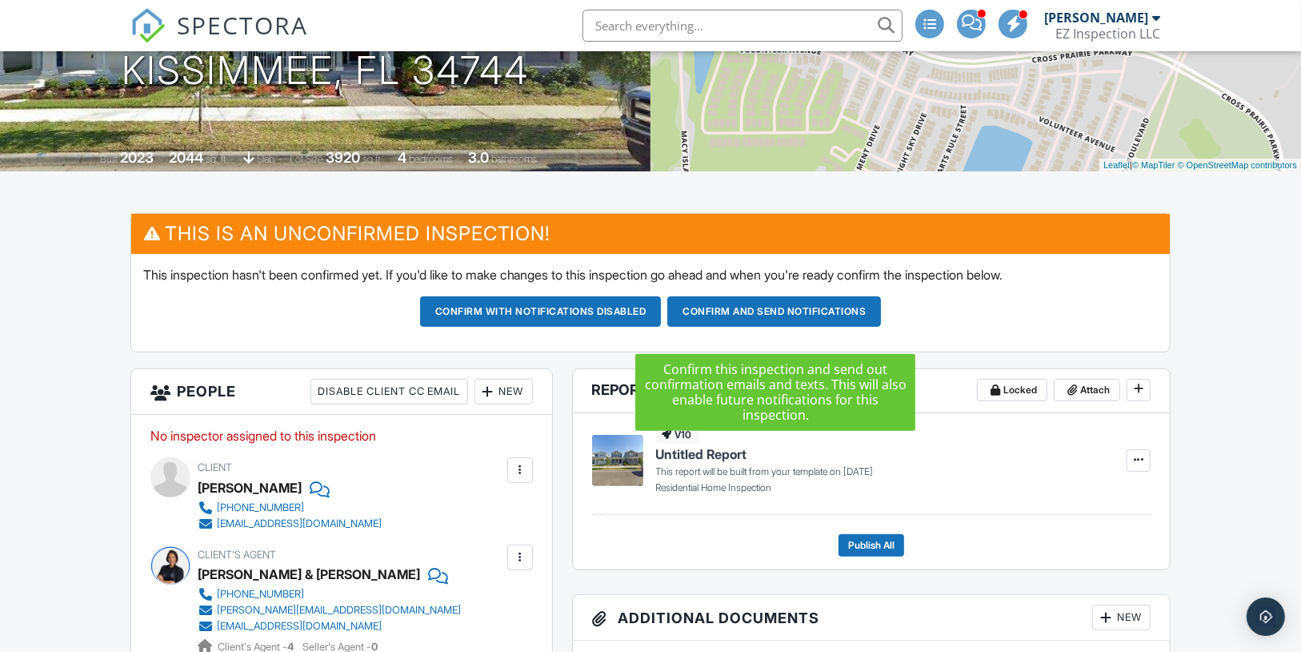
click at [747, 327] on button "Confirm and send notifications" at bounding box center [775, 311] width 214 height 30
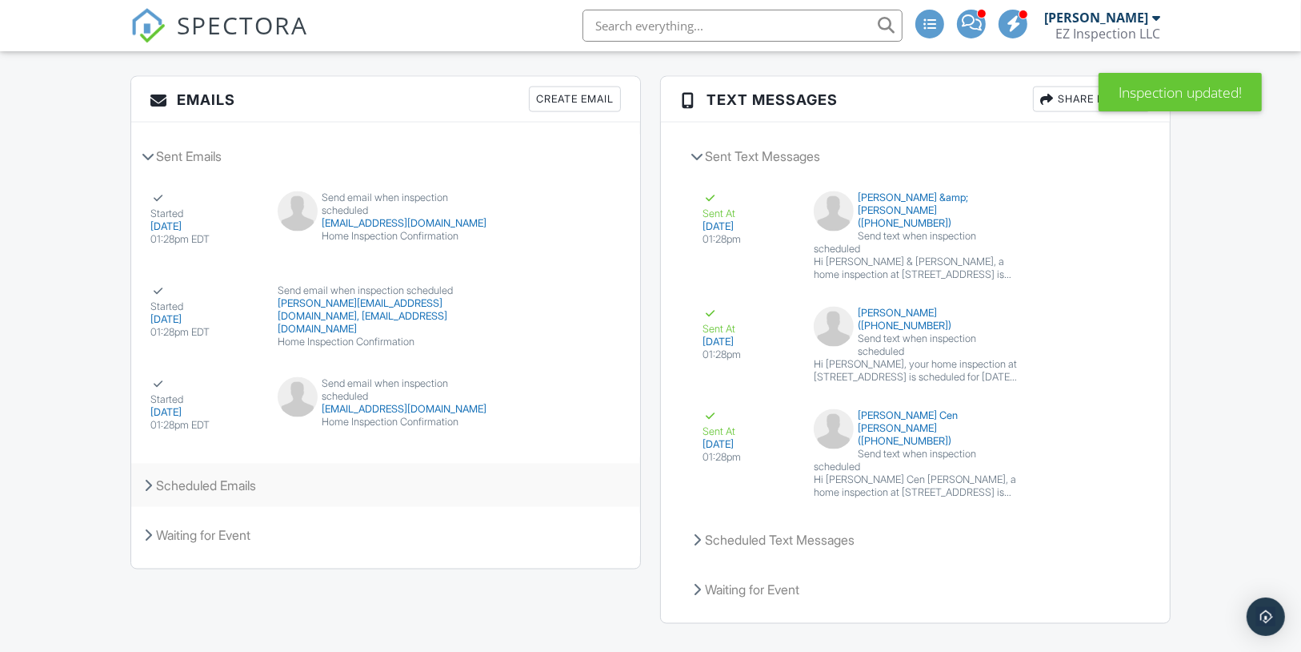
click at [343, 488] on div "Scheduled Emails" at bounding box center [385, 484] width 509 height 43
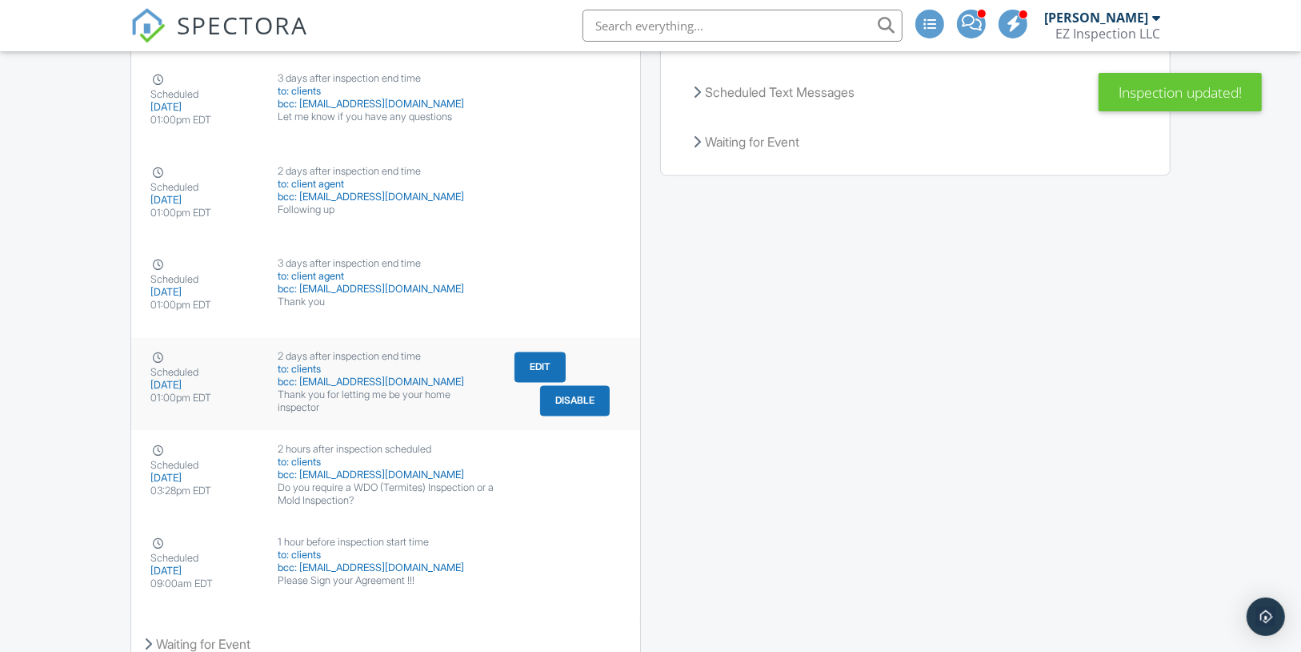
scroll to position [2479, 0]
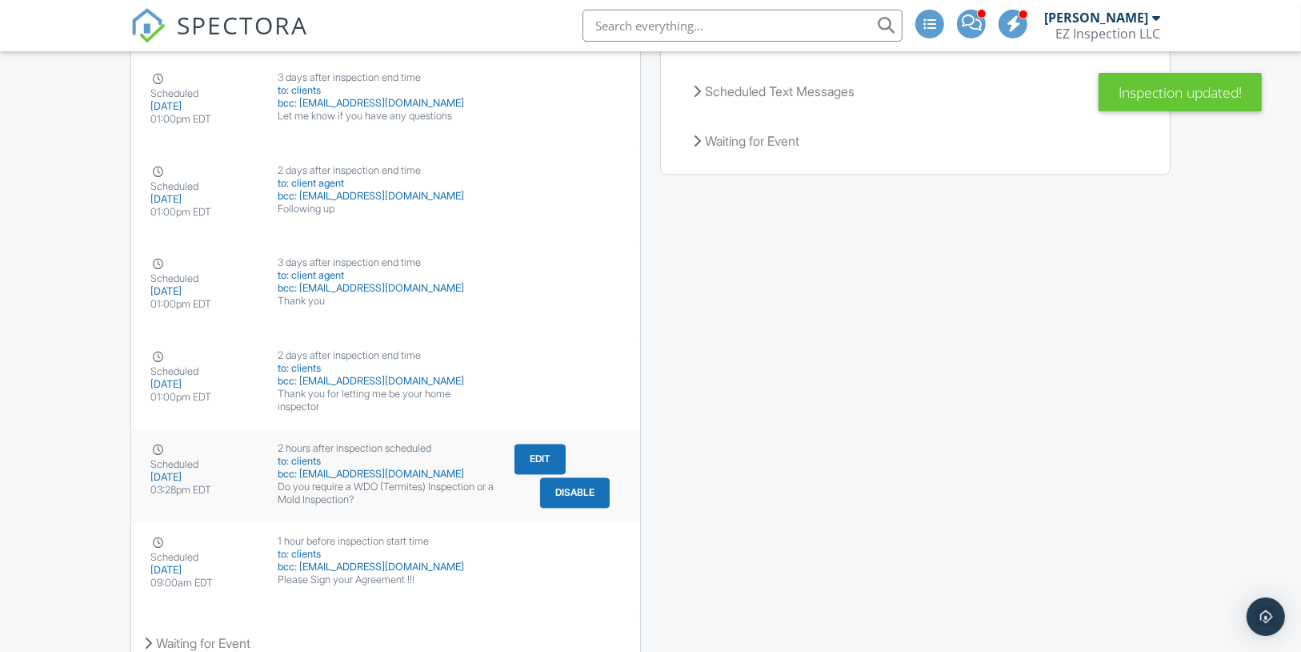
click at [576, 505] on button "Disable" at bounding box center [575, 493] width 70 height 30
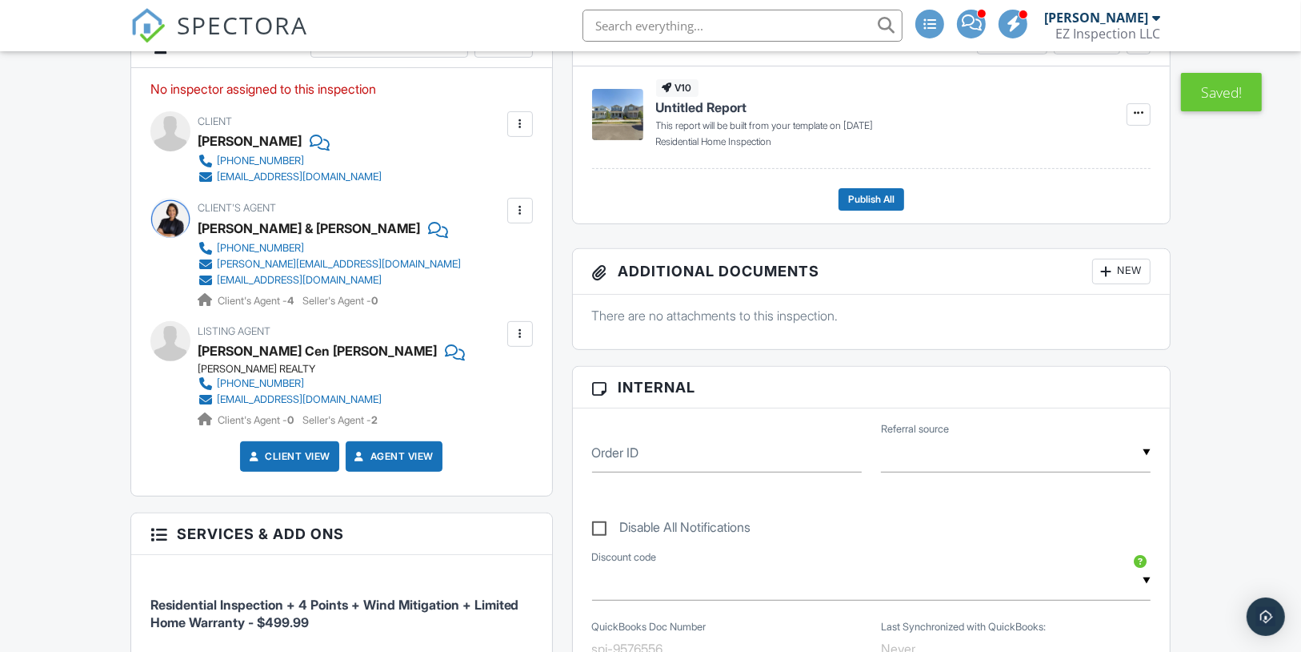
scroll to position [448, 0]
drag, startPoint x: 375, startPoint y: 166, endPoint x: 219, endPoint y: 169, distance: 156.1
click at [219, 169] on div "Client [PERSON_NAME] [PHONE_NUMBER] [EMAIL_ADDRESS][DOMAIN_NAME]" at bounding box center [328, 147] width 261 height 74
copy div "786-329-1837"
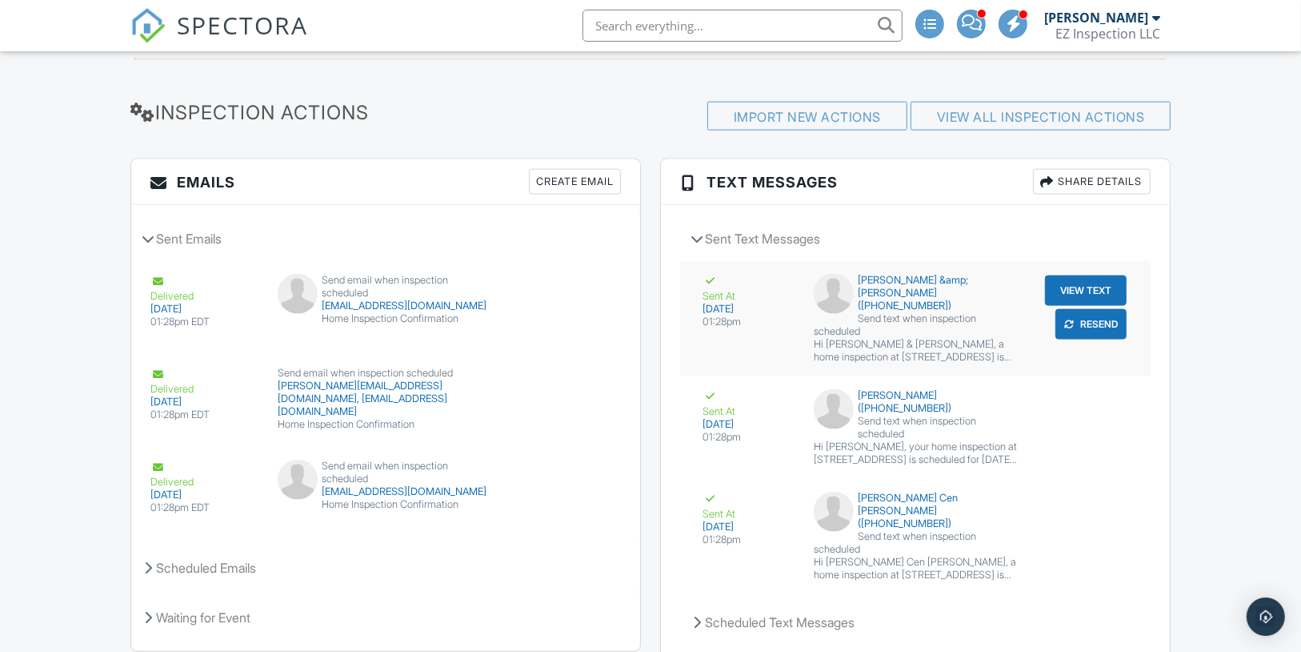
scroll to position [2031, 0]
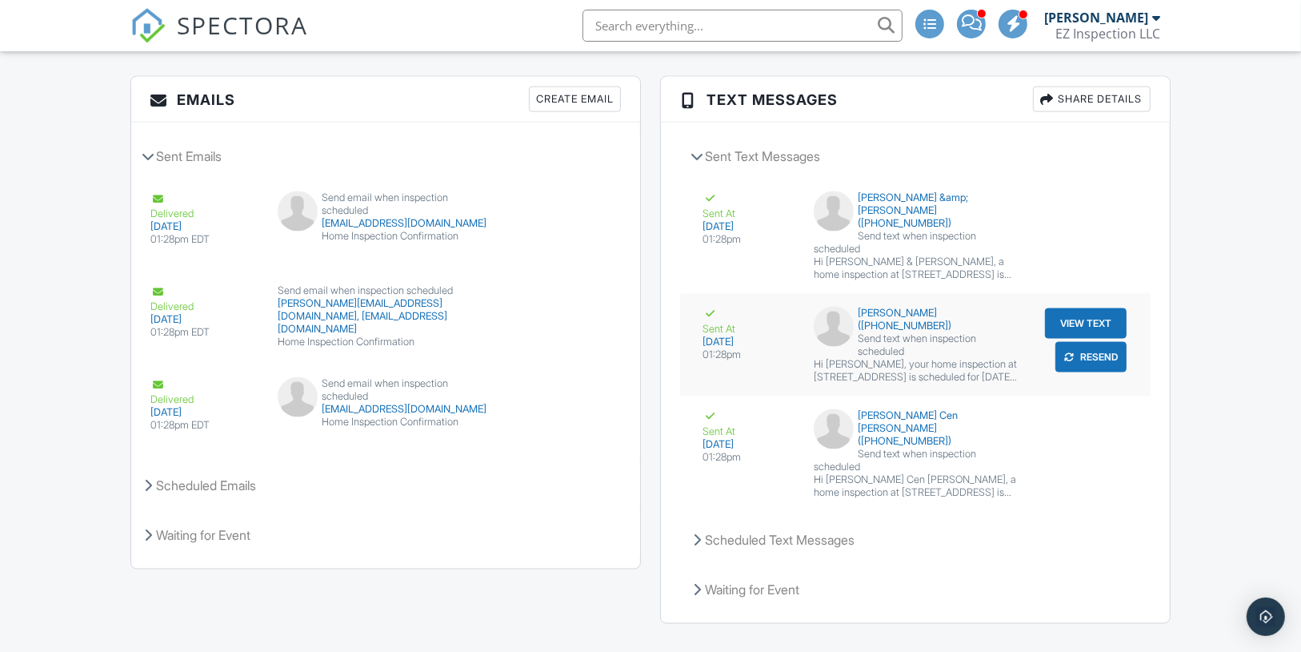
click at [1088, 315] on button "View Text" at bounding box center [1086, 323] width 82 height 30
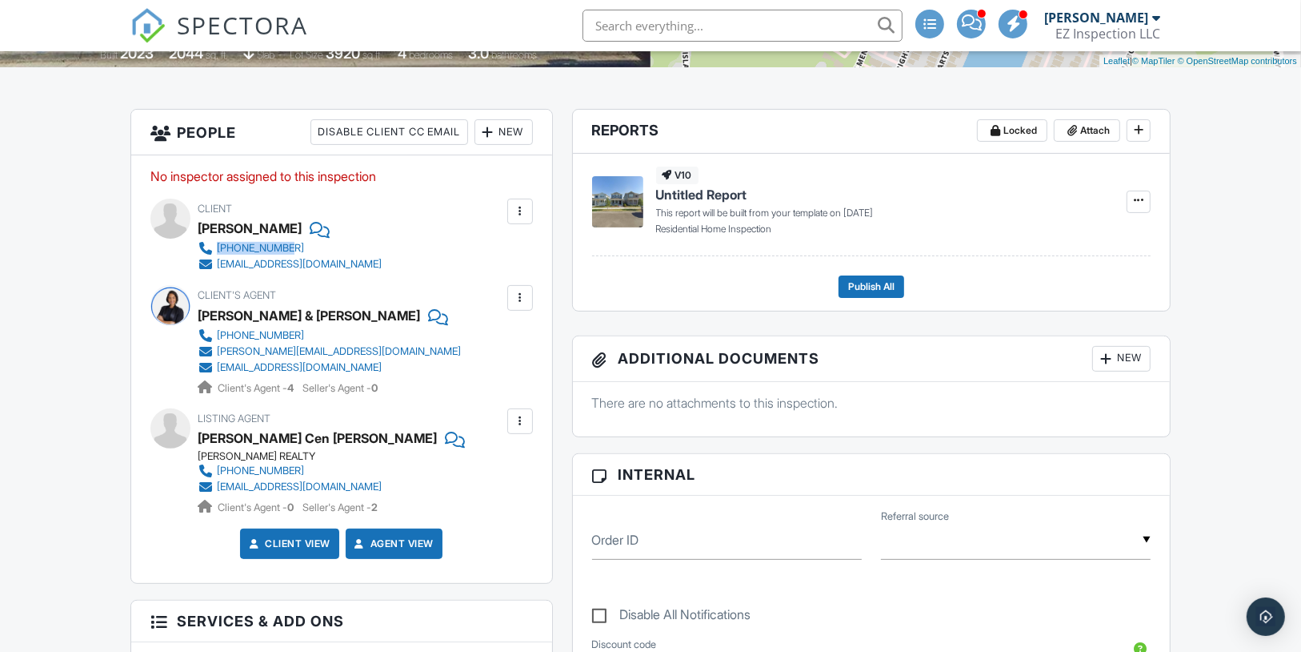
scroll to position [361, 0]
drag, startPoint x: 295, startPoint y: 480, endPoint x: 217, endPoint y: 483, distance: 77.7
click at [217, 483] on div "Listing Agent Cristian Cen Chen SIMPSON REALTY 407-450-9010 emailyourfavoriteag…" at bounding box center [363, 460] width 331 height 107
copy div "407-450-9010"
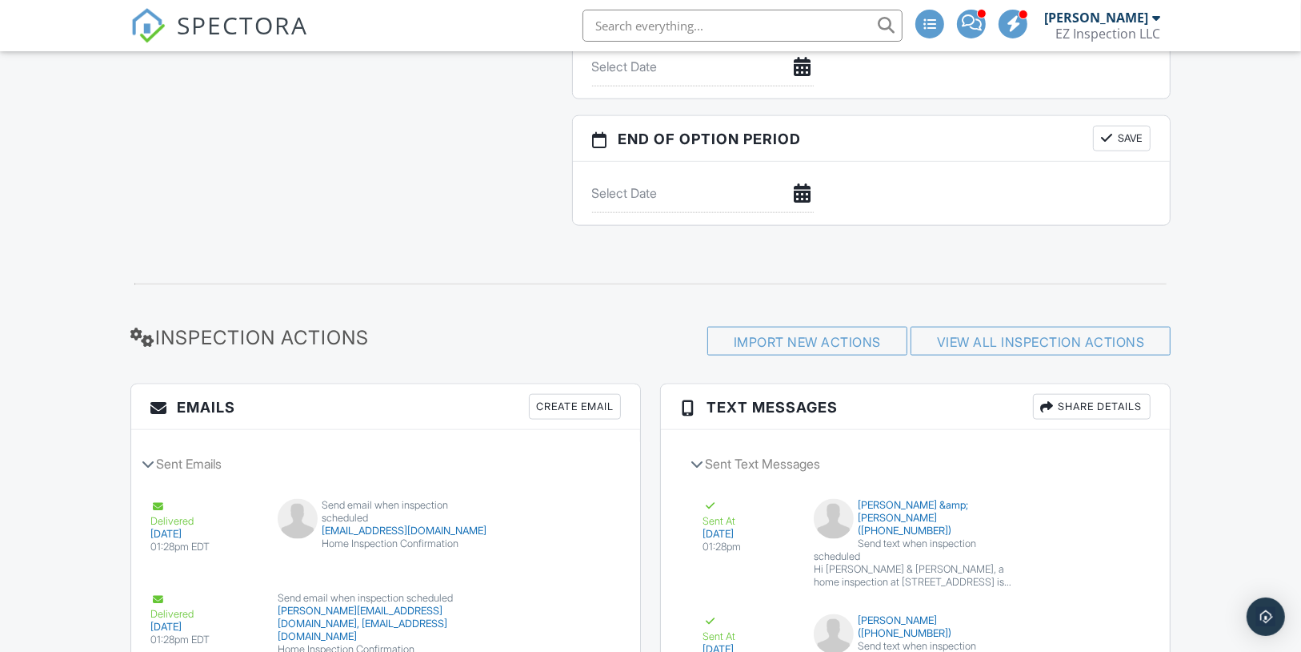
scroll to position [2031, 0]
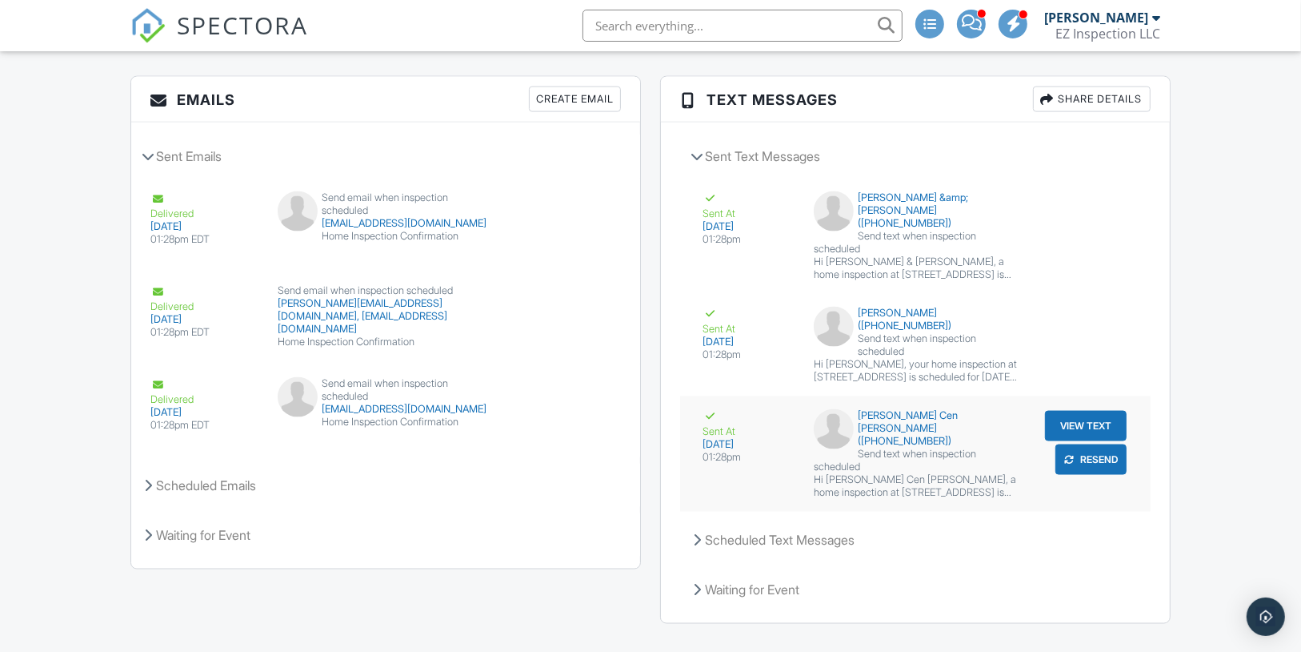
click at [1089, 411] on button "View Text" at bounding box center [1086, 426] width 82 height 30
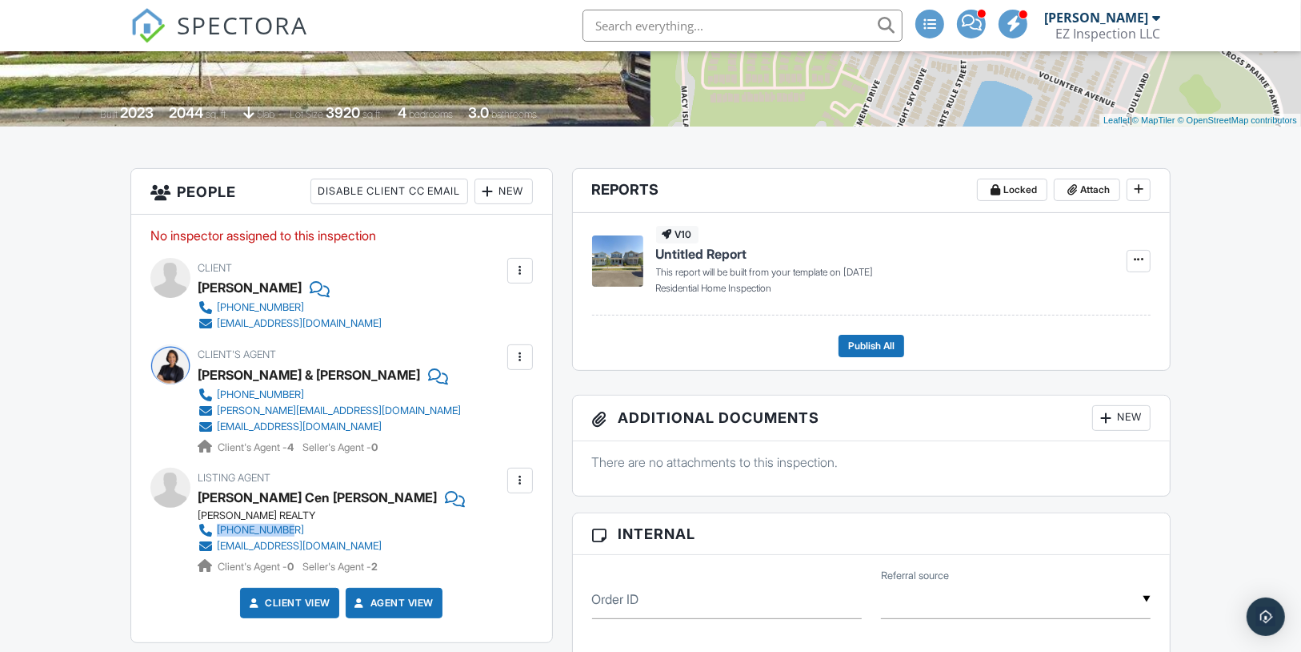
scroll to position [301, 0]
drag, startPoint x: 364, startPoint y: 304, endPoint x: 198, endPoint y: 301, distance: 166.5
click at [198, 301] on div "Client Irene Citron 786-329-1837 cintron2003@yahoo.com" at bounding box center [328, 295] width 261 height 74
copy div "Irene Citron"
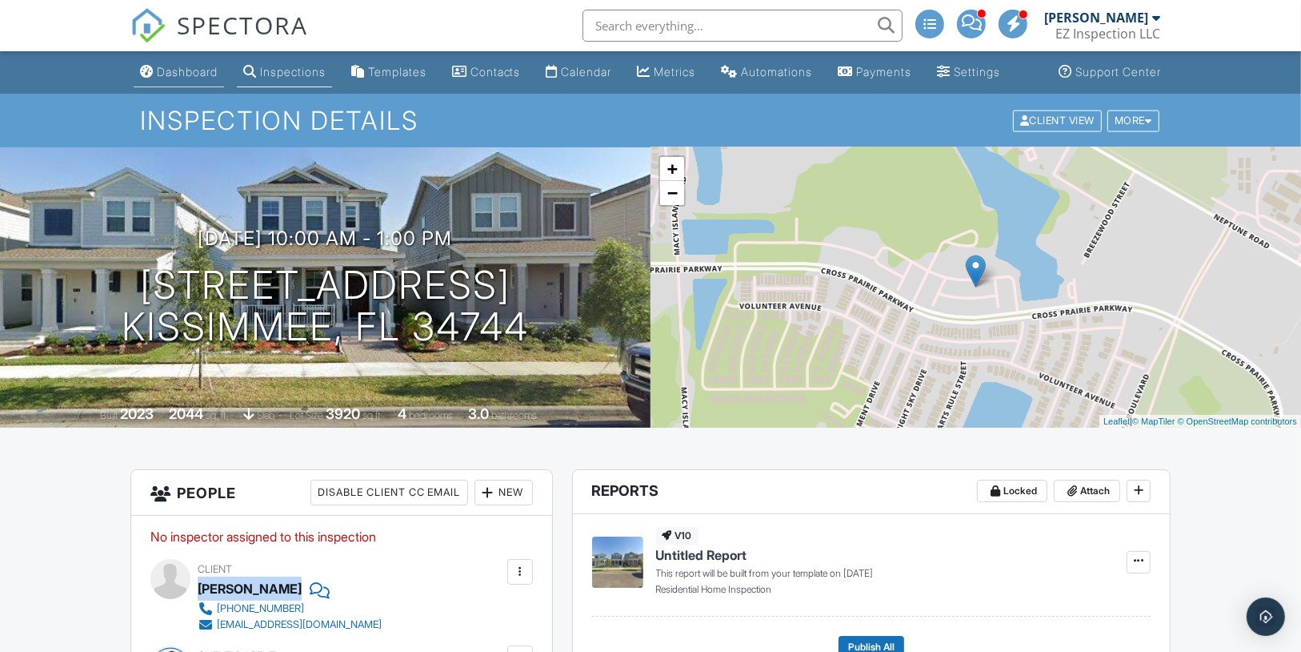
click at [172, 78] on div "Dashboard" at bounding box center [187, 72] width 61 height 14
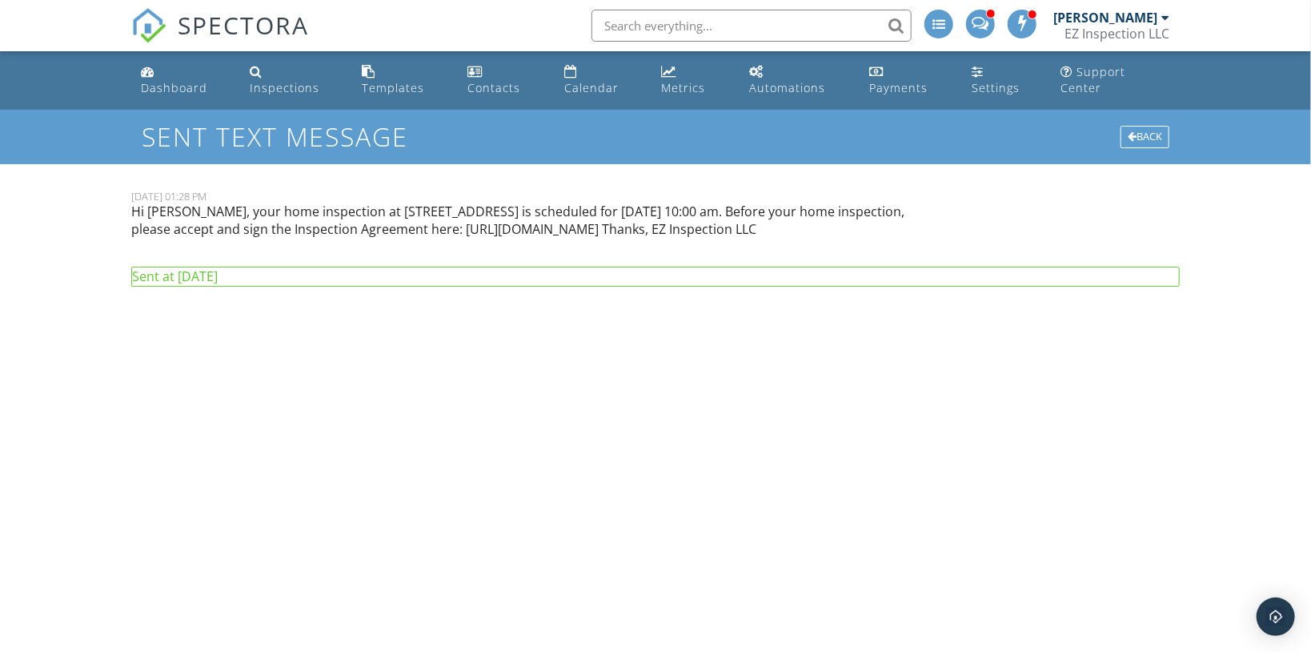
click at [369, 203] on p "Hi [PERSON_NAME], your home inspection at [STREET_ADDRESS] is scheduled for [DA…" at bounding box center [522, 221] width 782 height 36
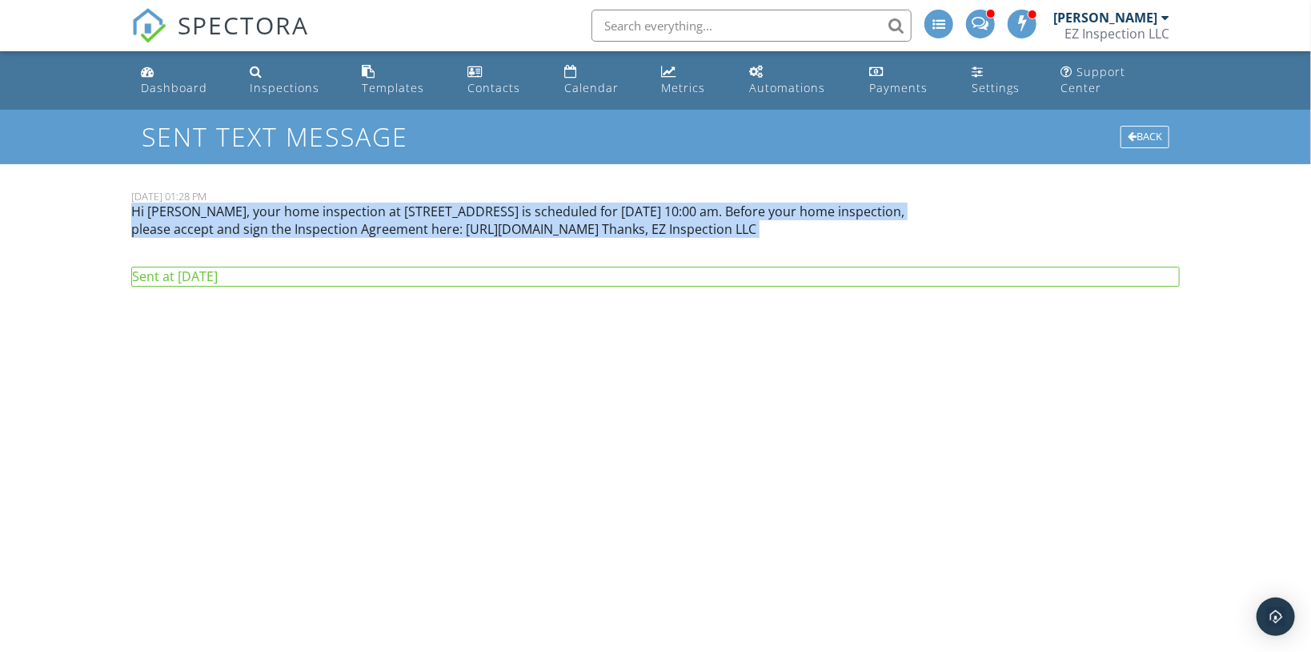
click at [369, 207] on p "Hi [PERSON_NAME], your home inspection at [STREET_ADDRESS] is scheduled for [DA…" at bounding box center [522, 221] width 782 height 36
copy div "Hi [PERSON_NAME], your home inspection at [STREET_ADDRESS] is scheduled for [DA…"
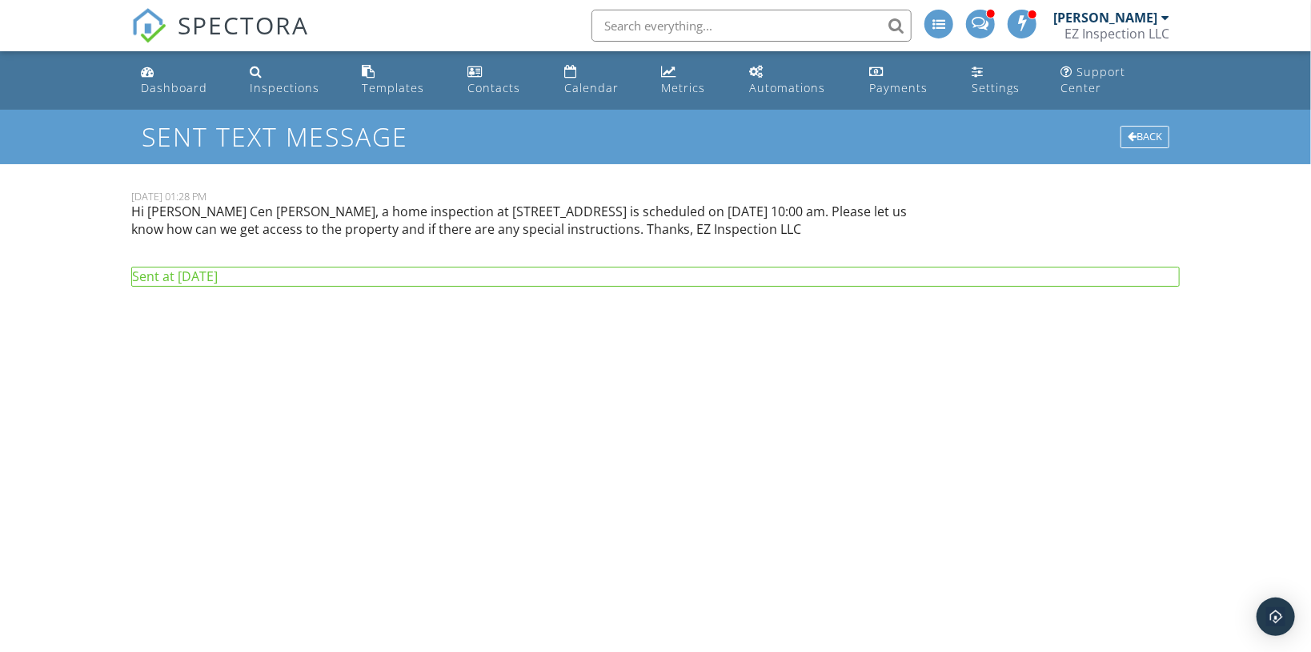
click at [359, 203] on p "Hi [PERSON_NAME] Cen [PERSON_NAME], a home inspection at [STREET_ADDRESS] is sc…" at bounding box center [522, 221] width 782 height 36
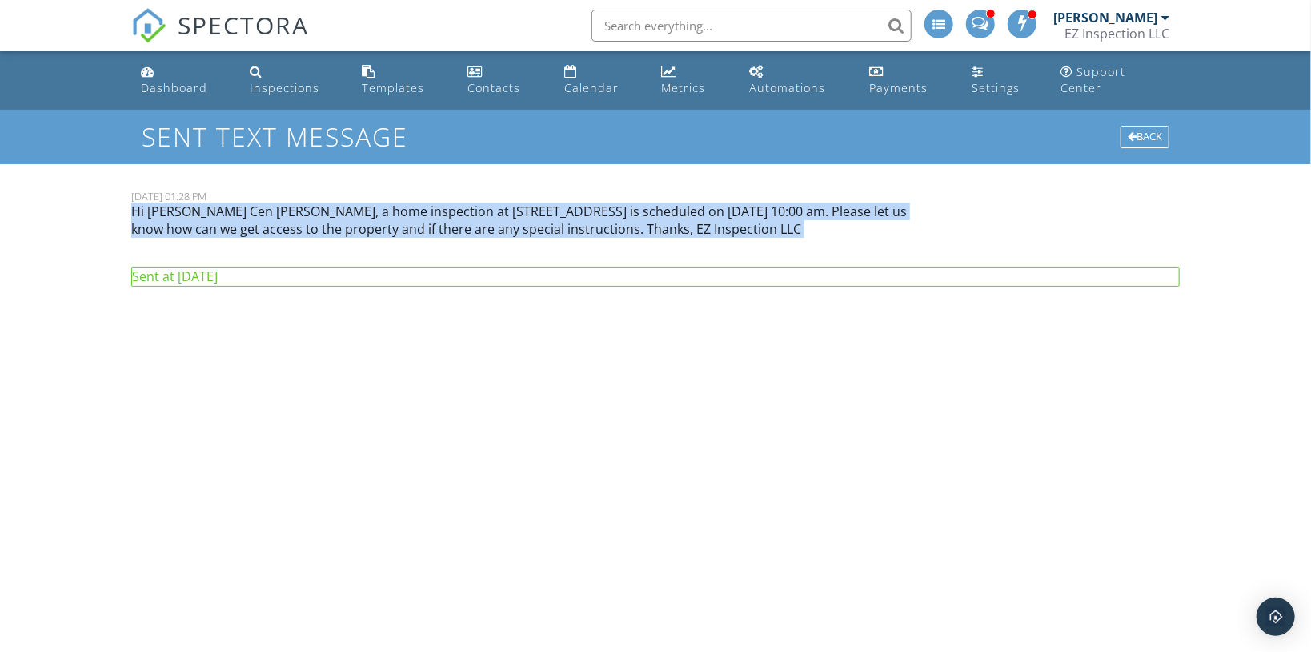
click at [359, 203] on p "Hi [PERSON_NAME] Cen [PERSON_NAME], a home inspection at [STREET_ADDRESS] is sc…" at bounding box center [522, 221] width 782 height 36
copy div "Hi [PERSON_NAME] Cen [PERSON_NAME], a home inspection at [STREET_ADDRESS] is sc…"
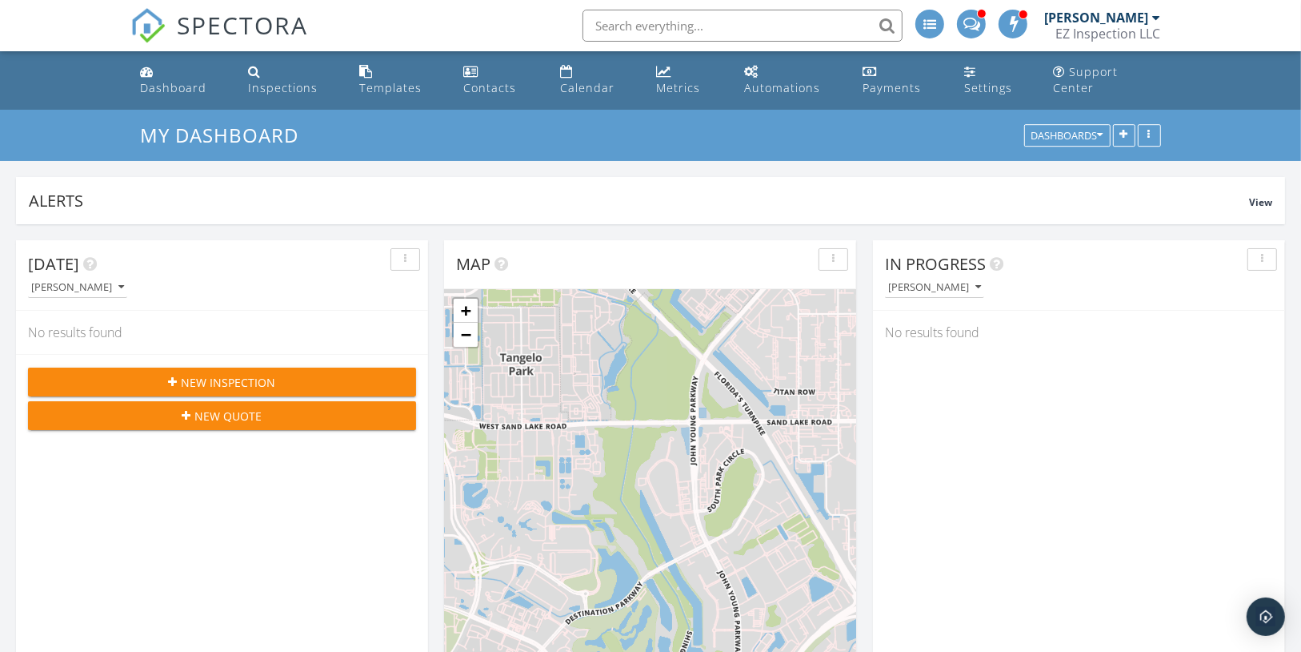
scroll to position [344, 411]
click at [983, 31] on div at bounding box center [971, 24] width 29 height 29
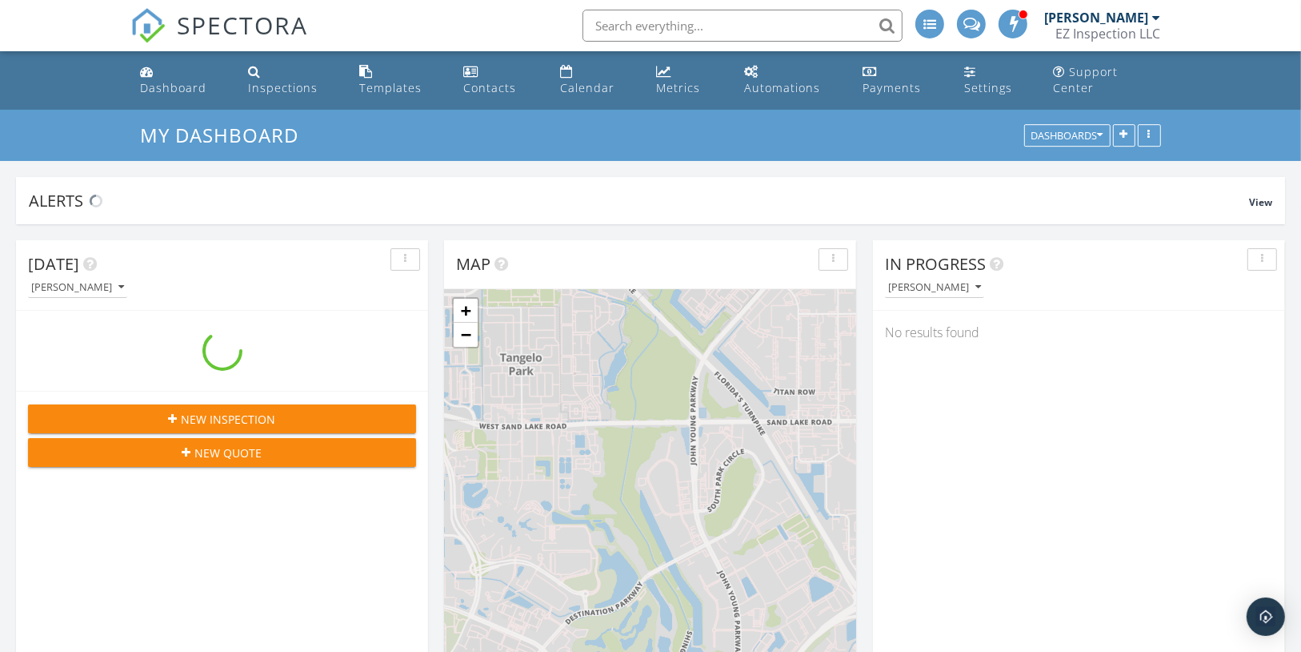
scroll to position [344, 411]
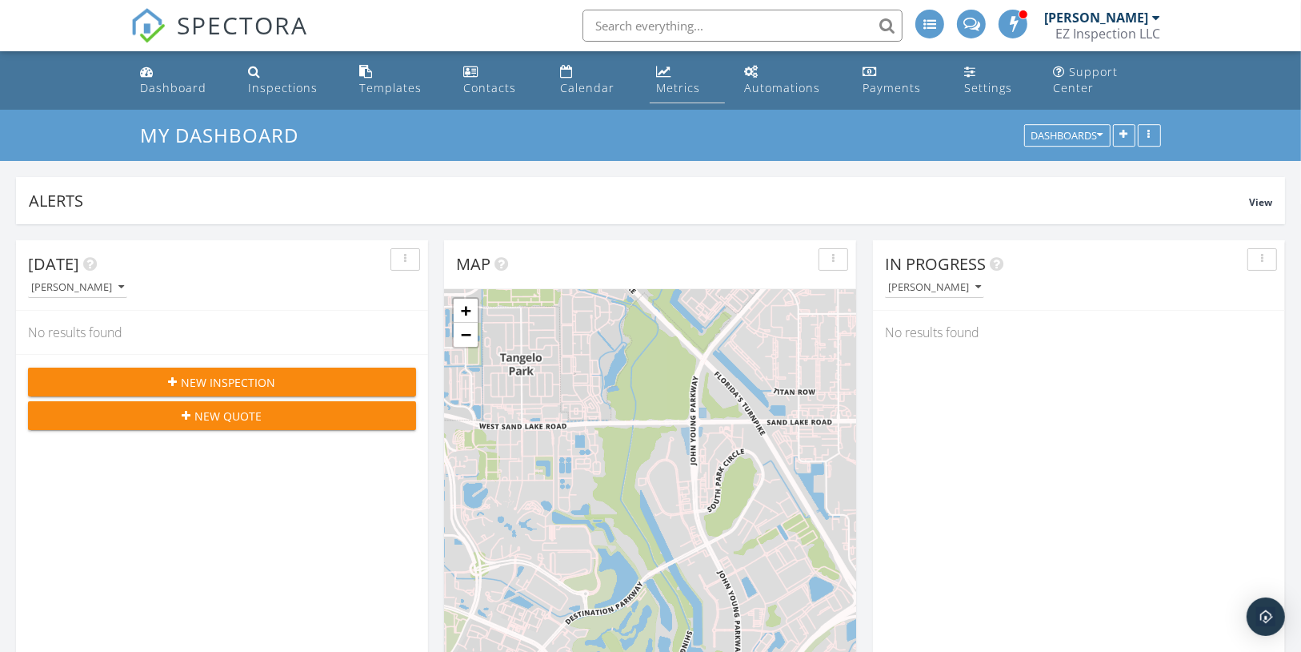
click at [690, 80] on div "Metrics" at bounding box center [678, 87] width 44 height 15
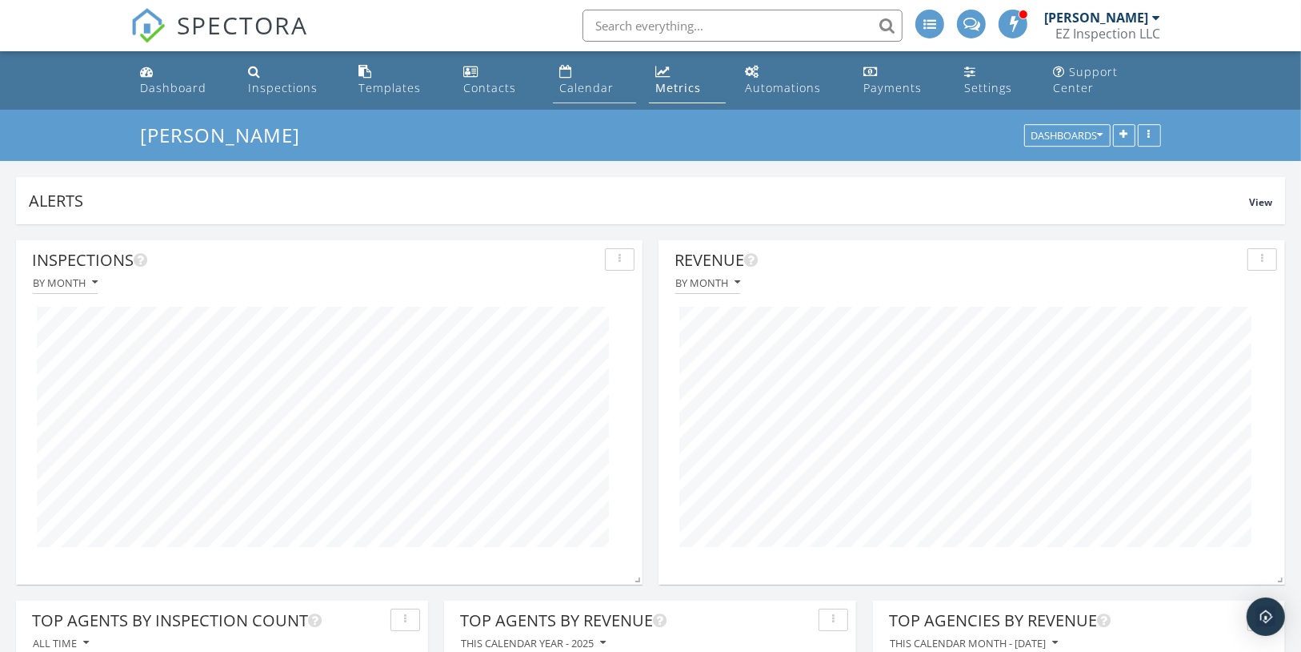
click at [614, 80] on div "Calendar" at bounding box center [586, 87] width 54 height 15
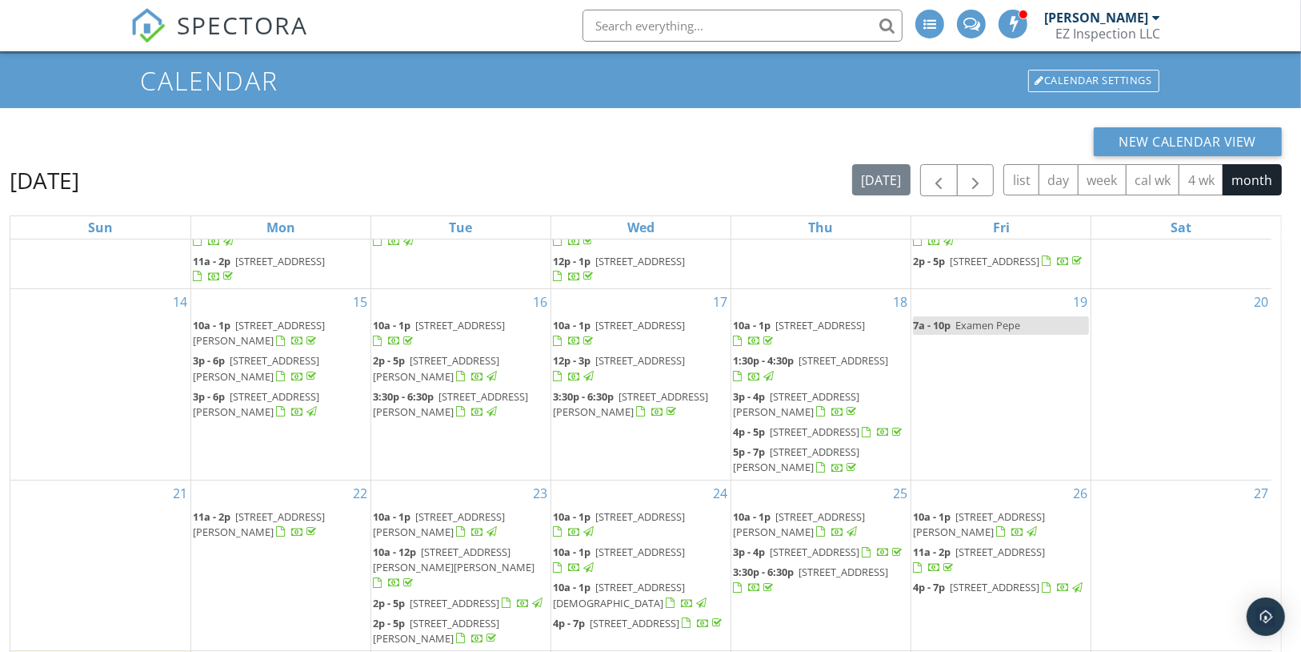
scroll to position [213, 0]
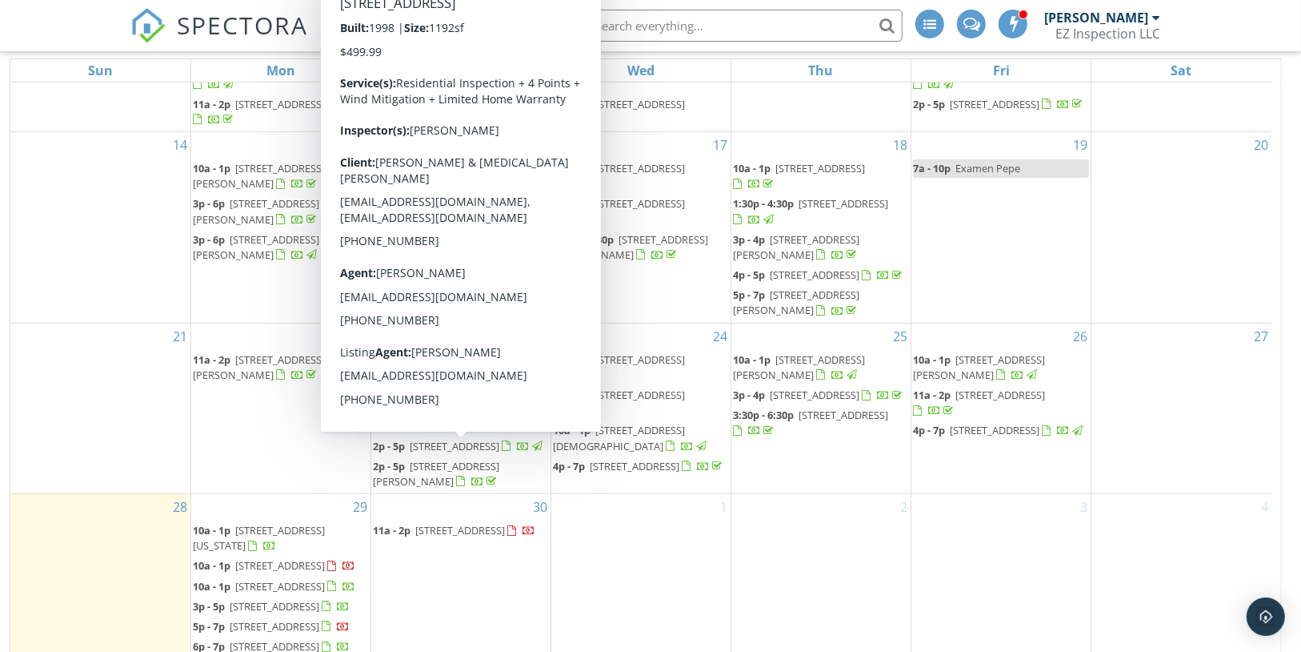
click at [443, 523] on span "5208 Sunridge Palms Dr, Tampa 33617" at bounding box center [460, 530] width 90 height 14
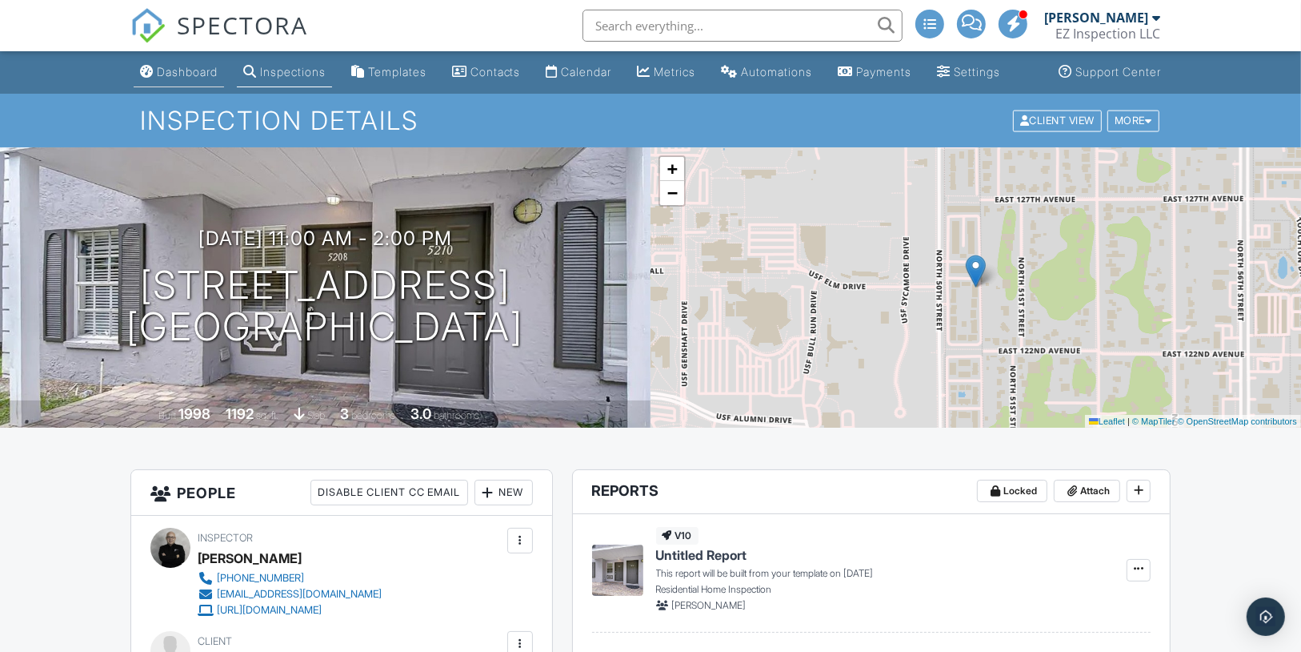
click at [178, 78] on div "Dashboard" at bounding box center [187, 72] width 61 height 14
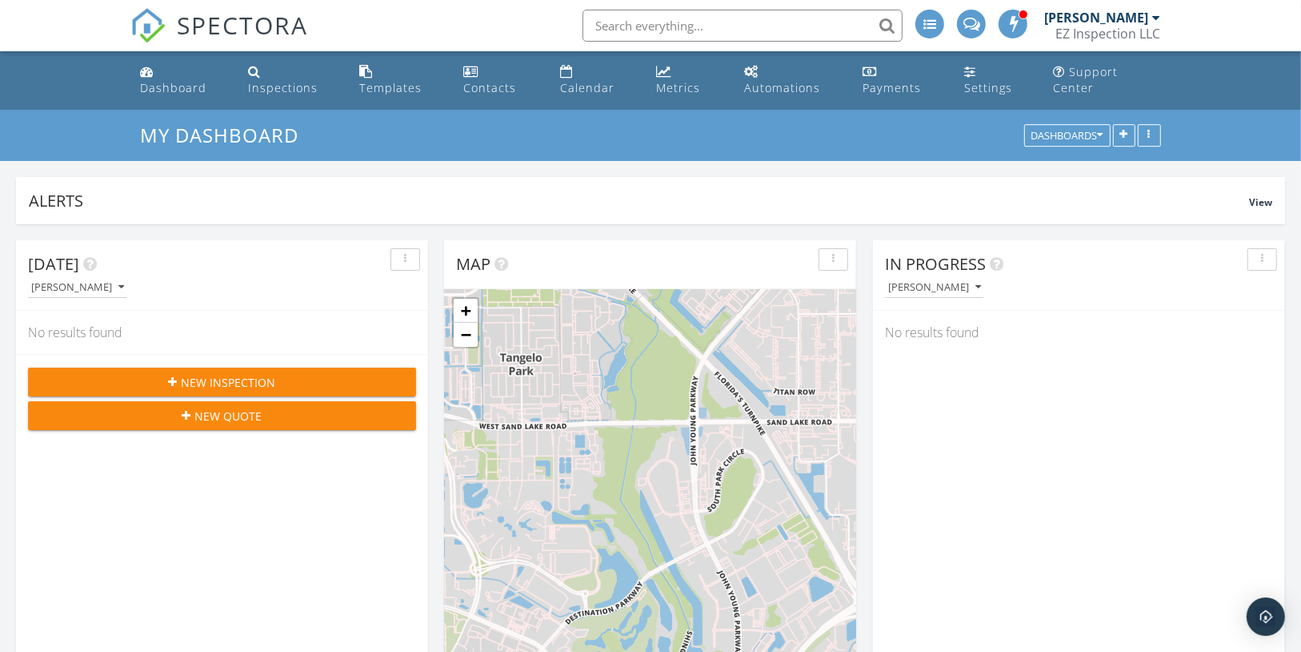
scroll to position [344, 411]
